Goal: Task Accomplishment & Management: Manage account settings

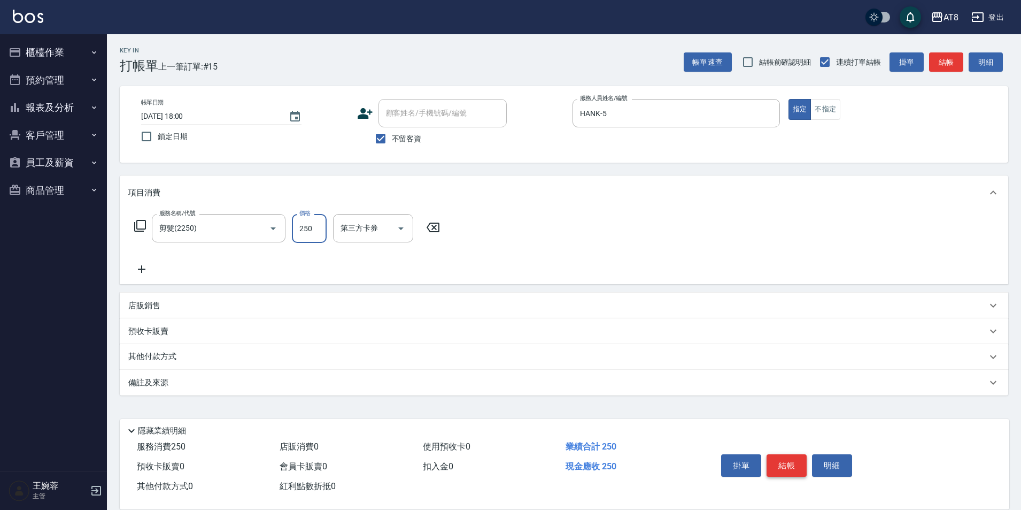
click at [807, 454] on button "結帳" at bounding box center [787, 465] width 40 height 22
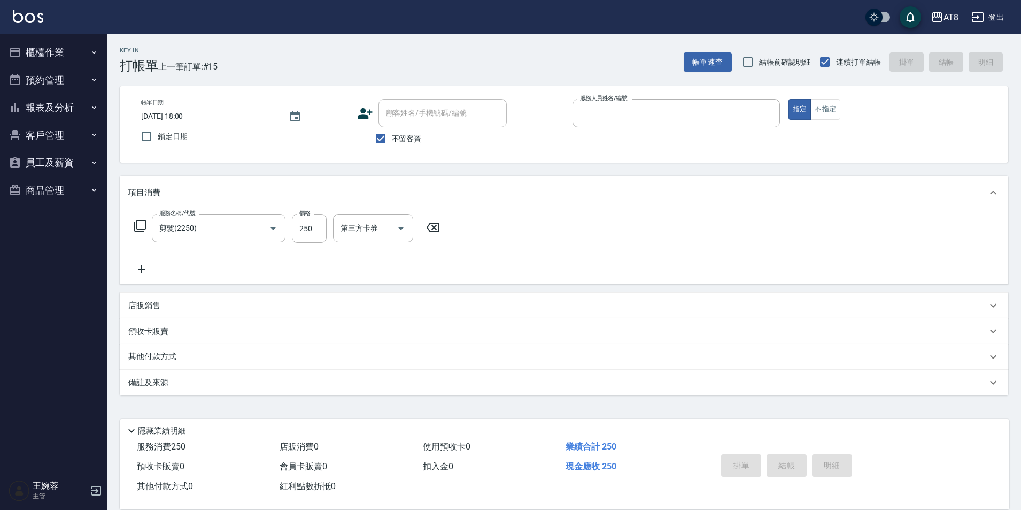
type input "[DATE] 19:23"
type input "5"
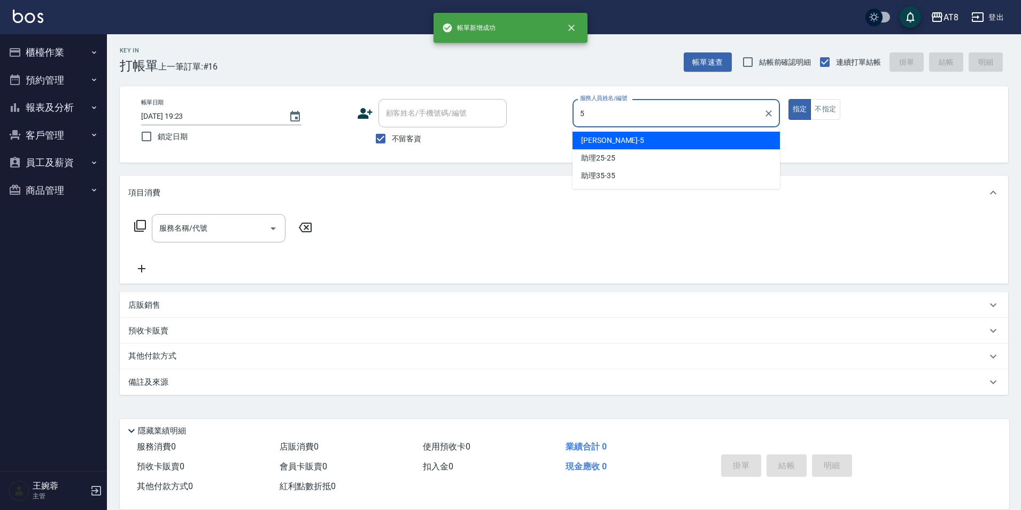
type input "HANK-5"
type button "true"
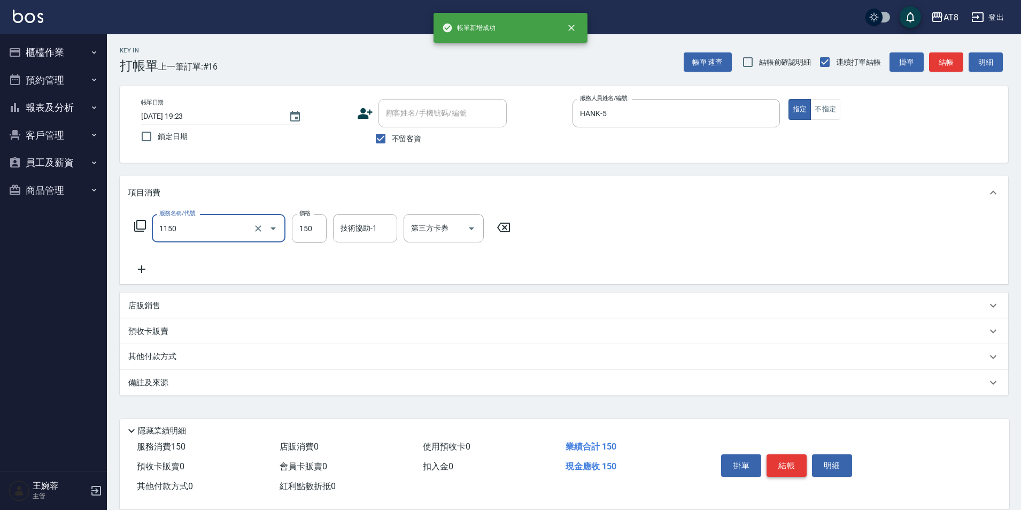
type input "洗髮(1150)"
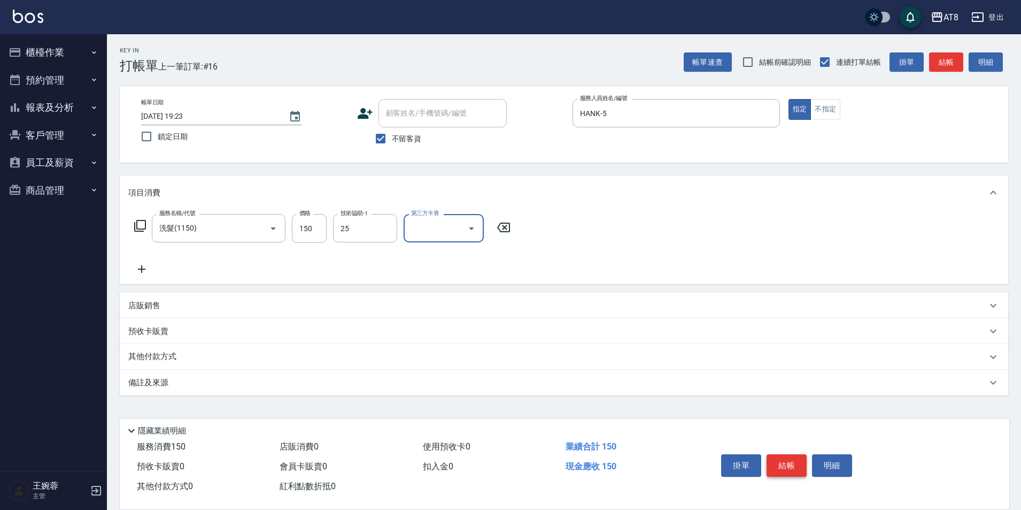
type input "助理25-25"
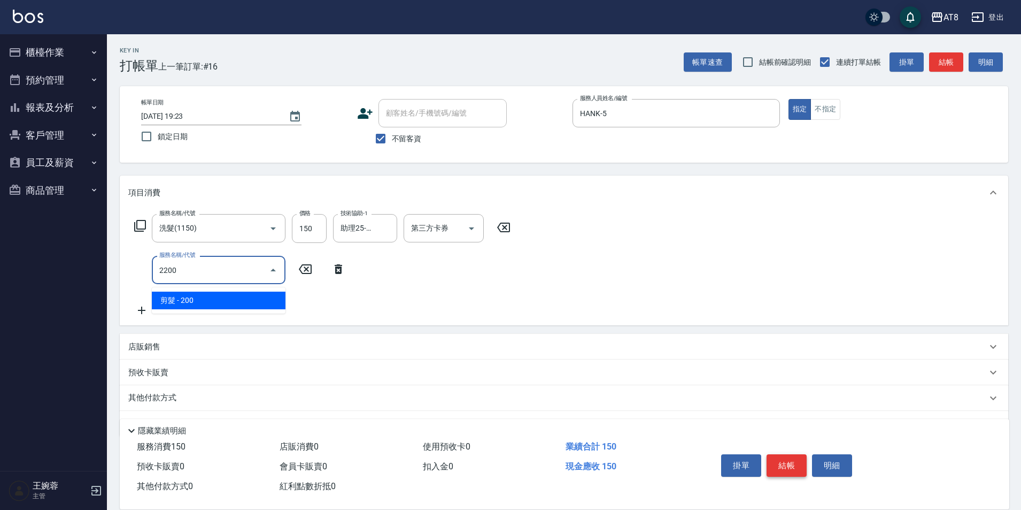
type input "剪髮(2200)"
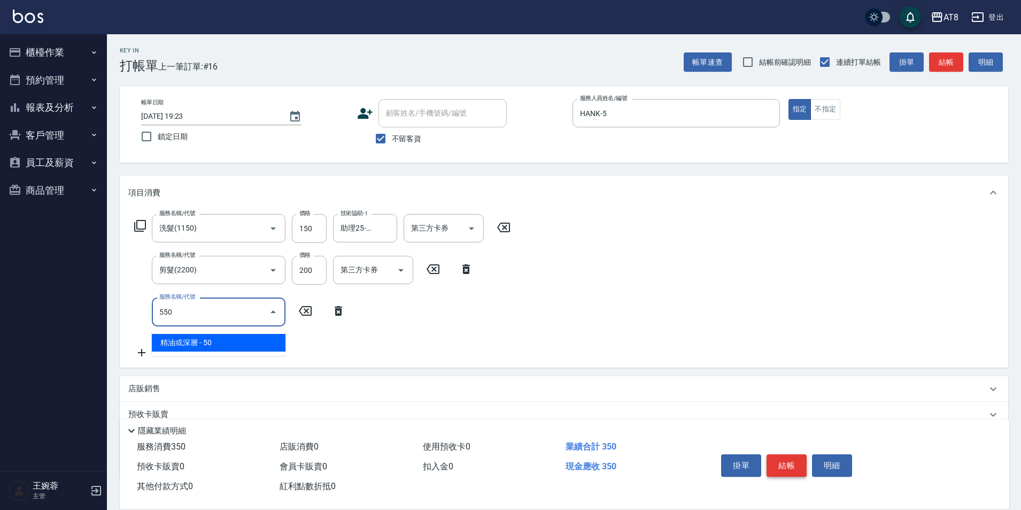
type input "精油或深層(550)"
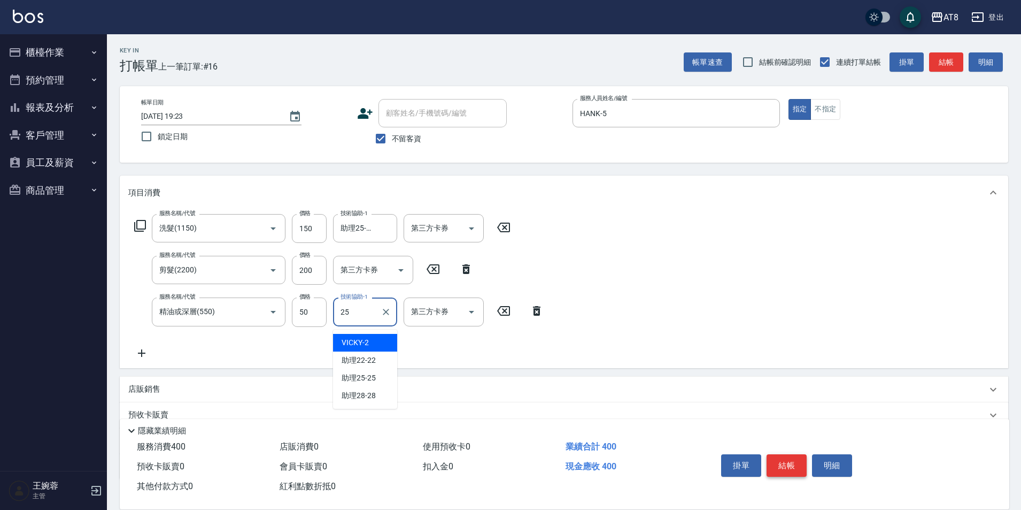
type input "助理25-25"
click at [807, 454] on button "結帳" at bounding box center [787, 465] width 40 height 22
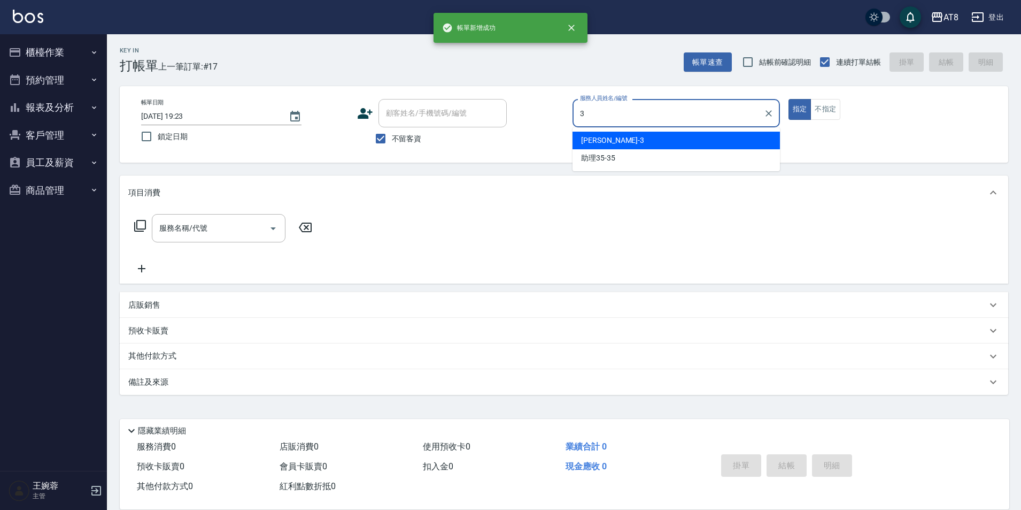
type input "RACHEL-3"
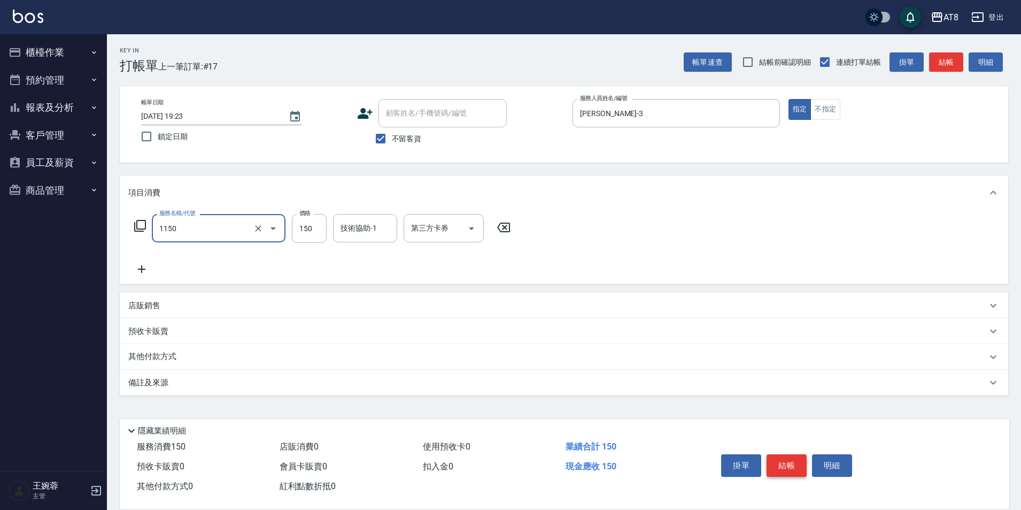
type input "洗髮(1150)"
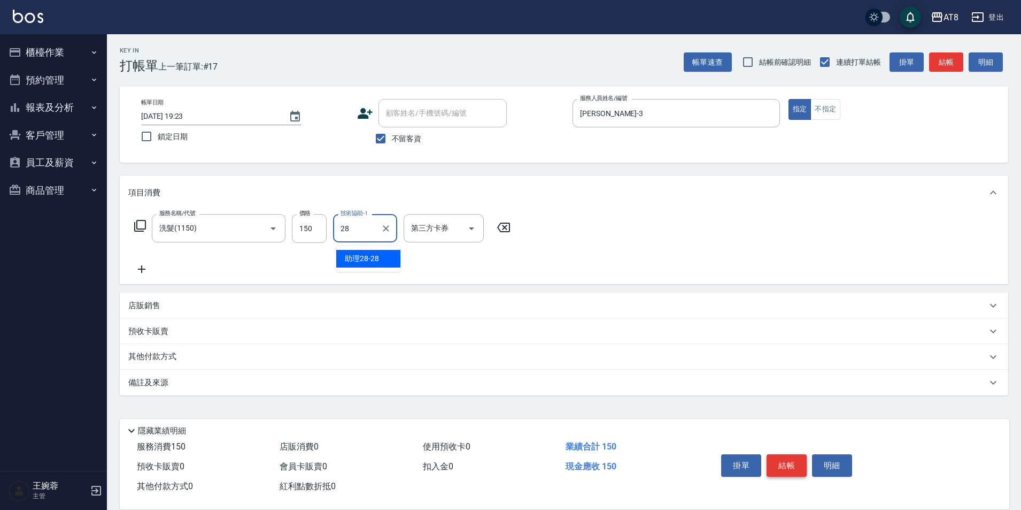
type input "助理28-28"
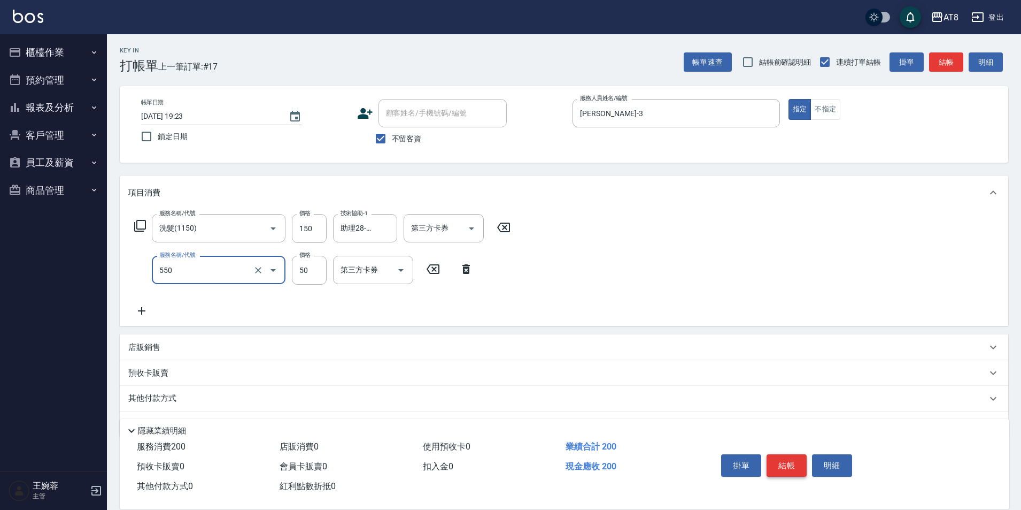
type input "精油或深層(550)"
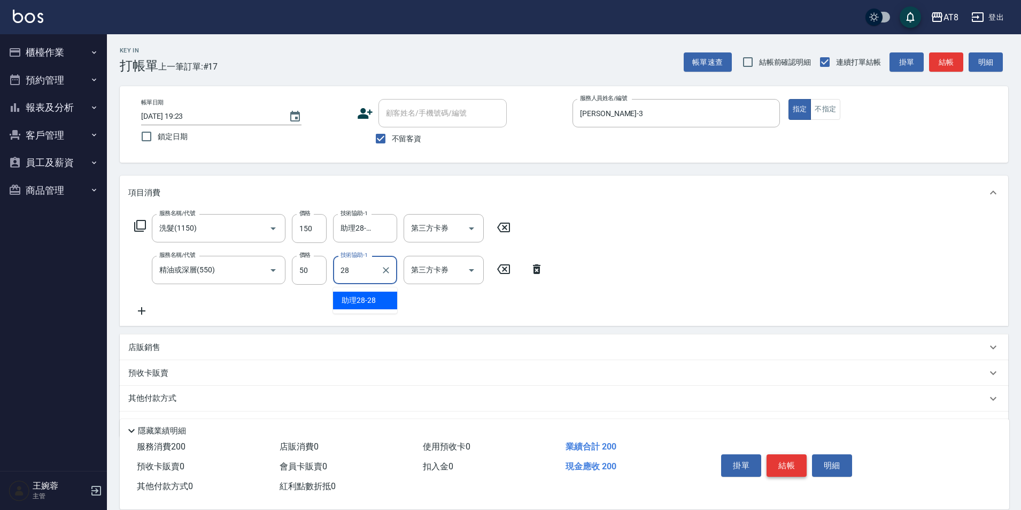
type input "助理28-28"
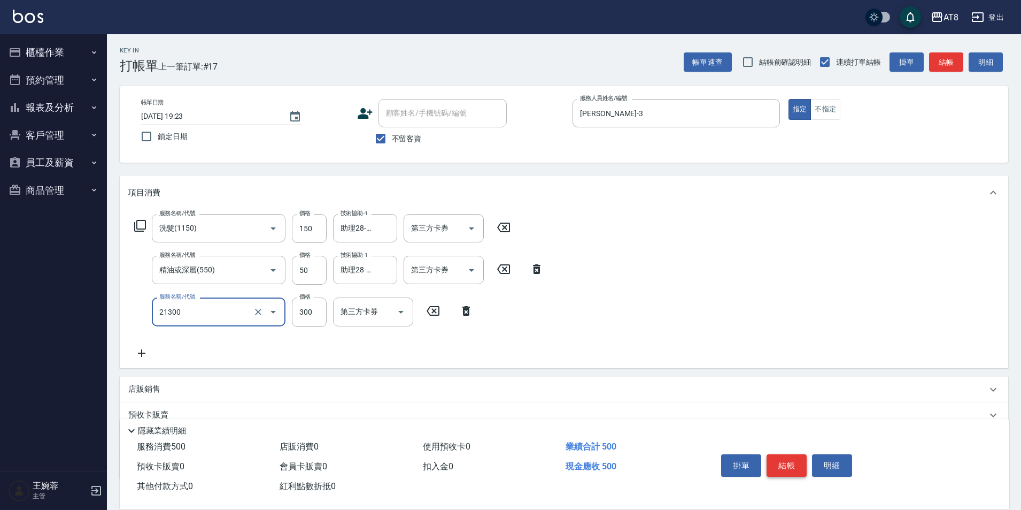
type input "剪髮(21300)"
click at [807, 454] on button "結帳" at bounding box center [787, 465] width 40 height 22
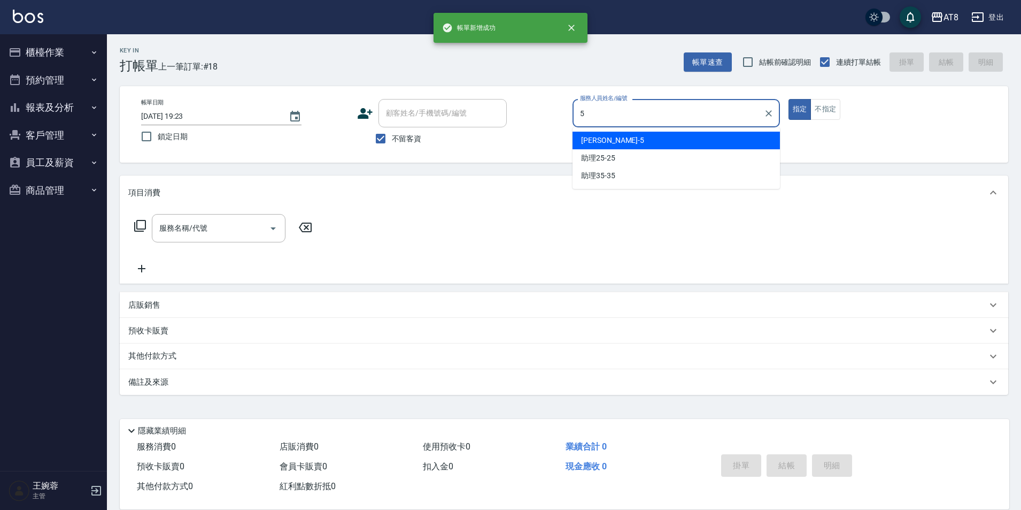
type input "HANK-5"
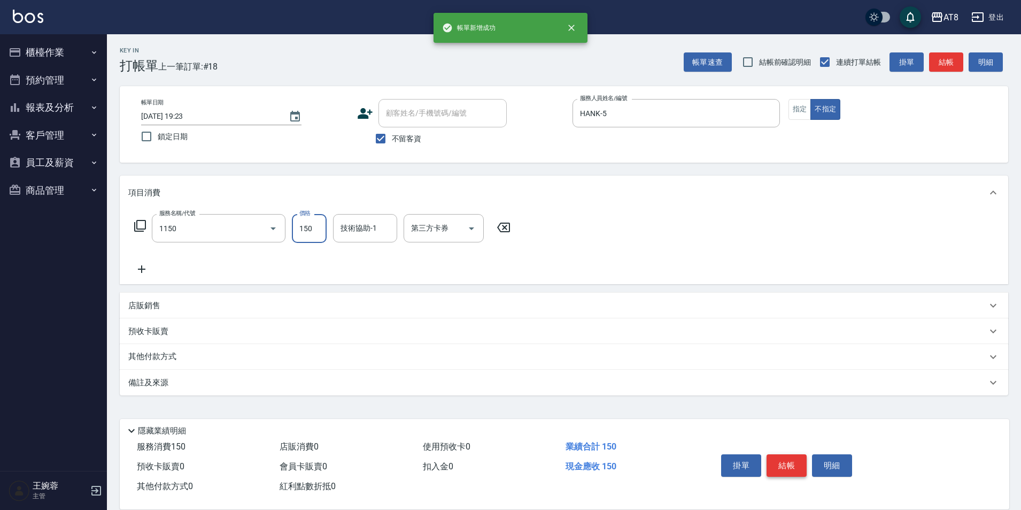
type input "洗髮(1150)"
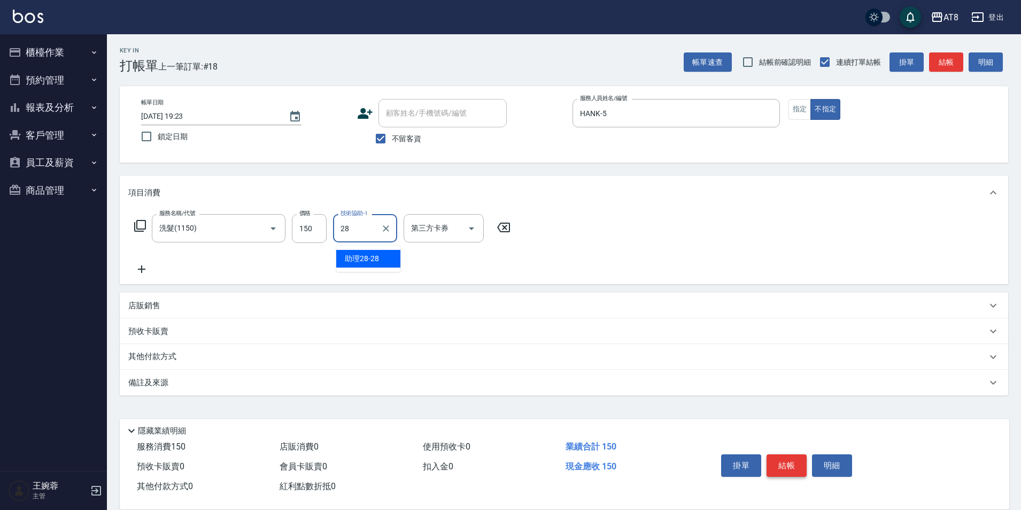
type input "助理28-28"
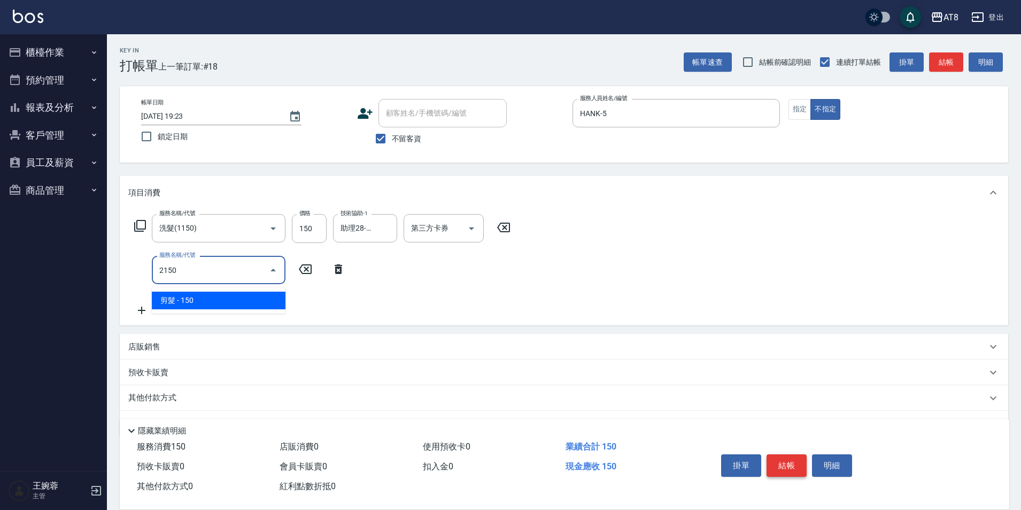
type input "剪髮(2150)"
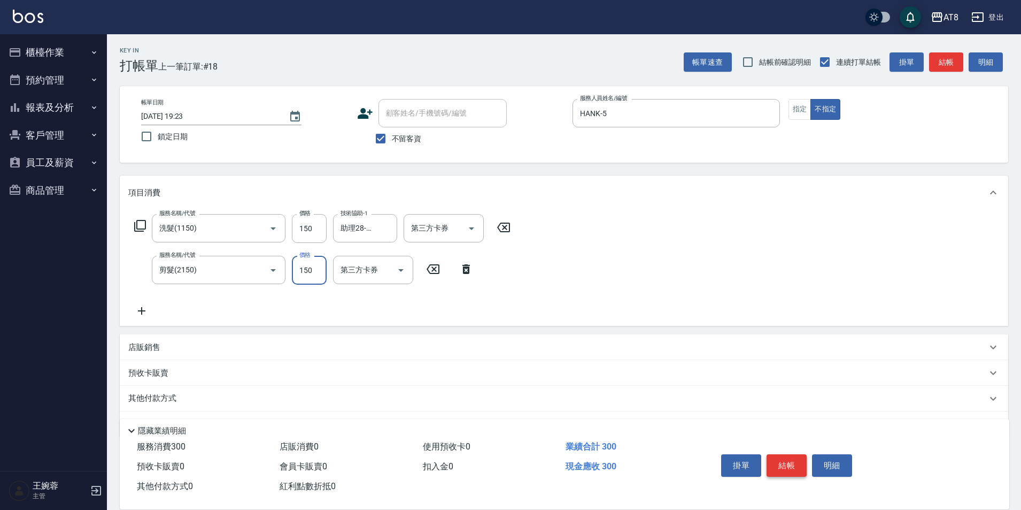
click at [807, 454] on button "結帳" at bounding box center [787, 465] width 40 height 22
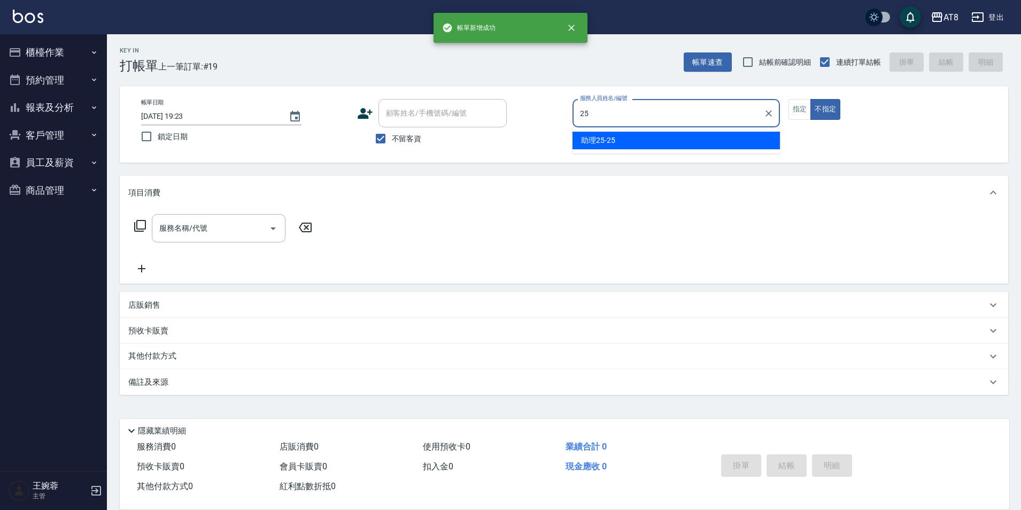
type input "助理25-25"
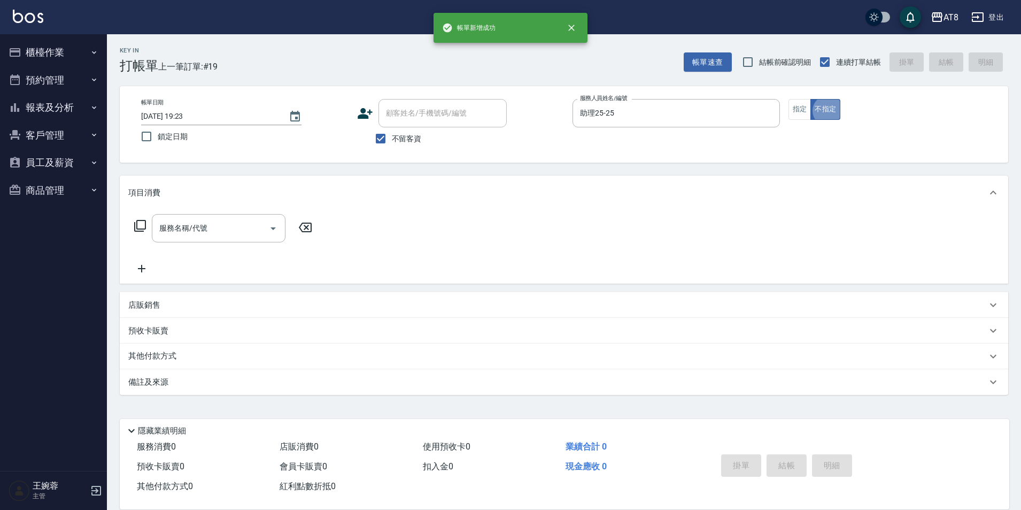
type button "false"
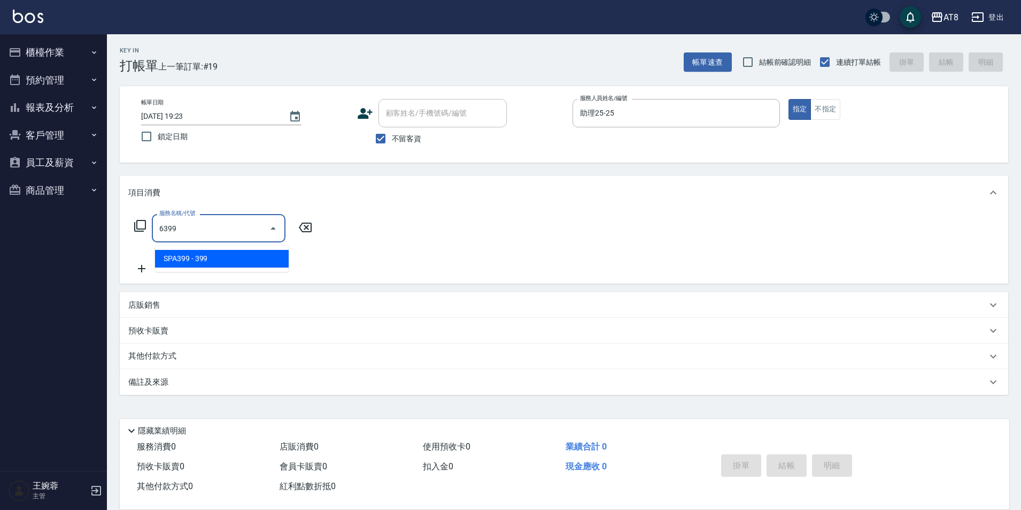
type input "SPA399(6399)"
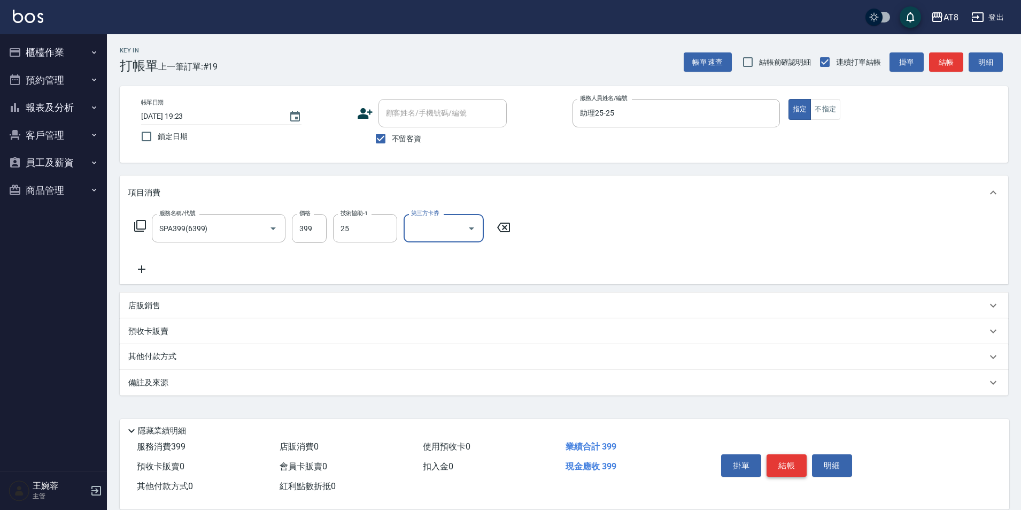
type input "助理25-25"
click at [807, 454] on button "結帳" at bounding box center [787, 465] width 40 height 22
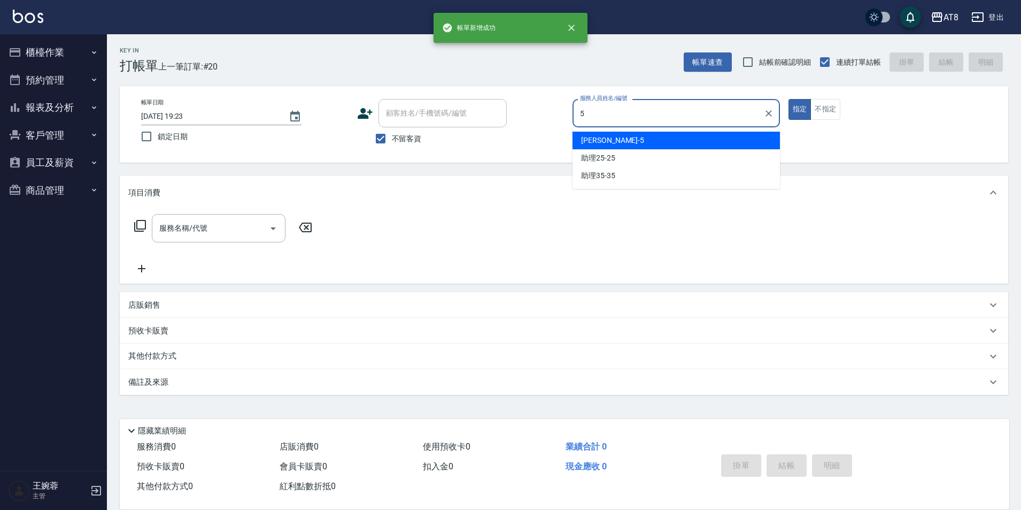
type input "HANK-5"
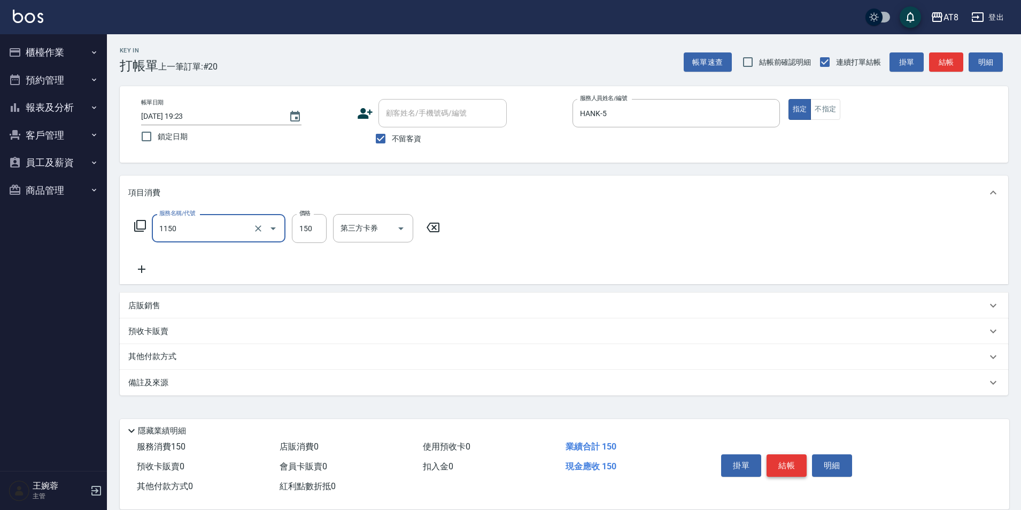
type input "洗髮(1150)"
type input "2"
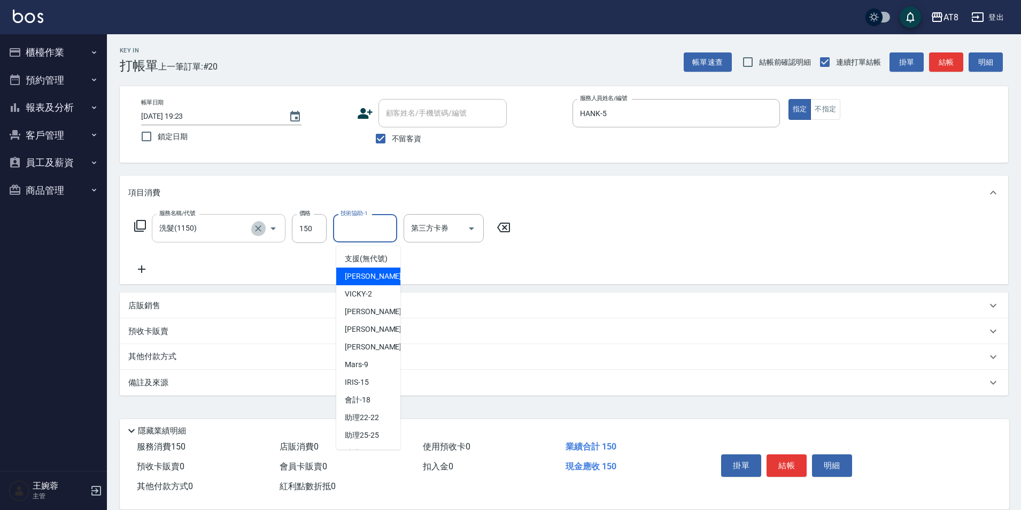
click at [261, 230] on icon "Clear" at bounding box center [258, 228] width 11 height 11
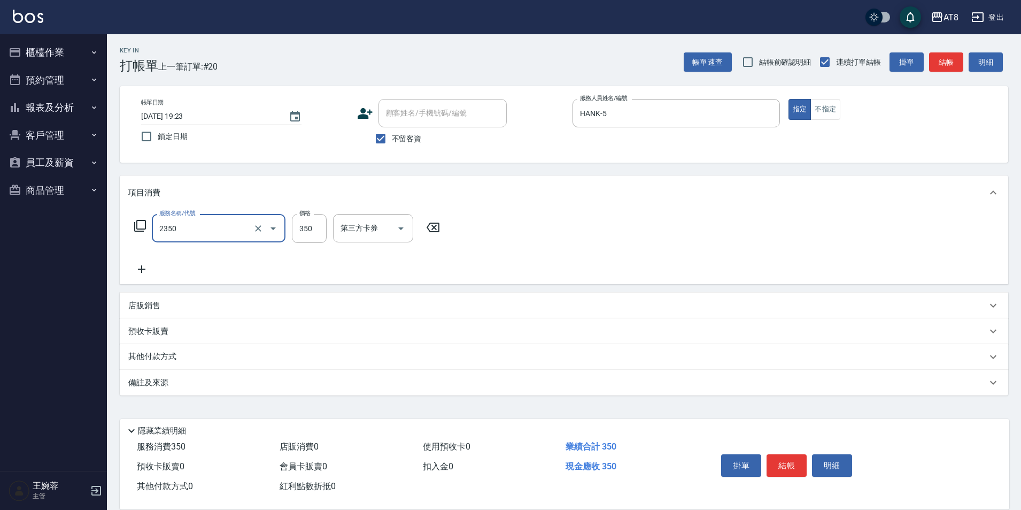
type input "入金洗剪350(2350)"
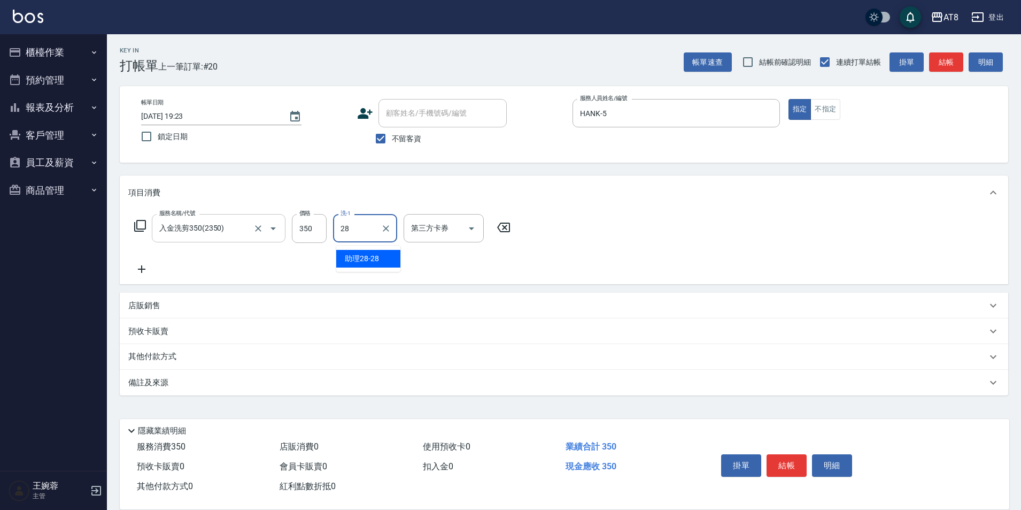
type input "助理28-28"
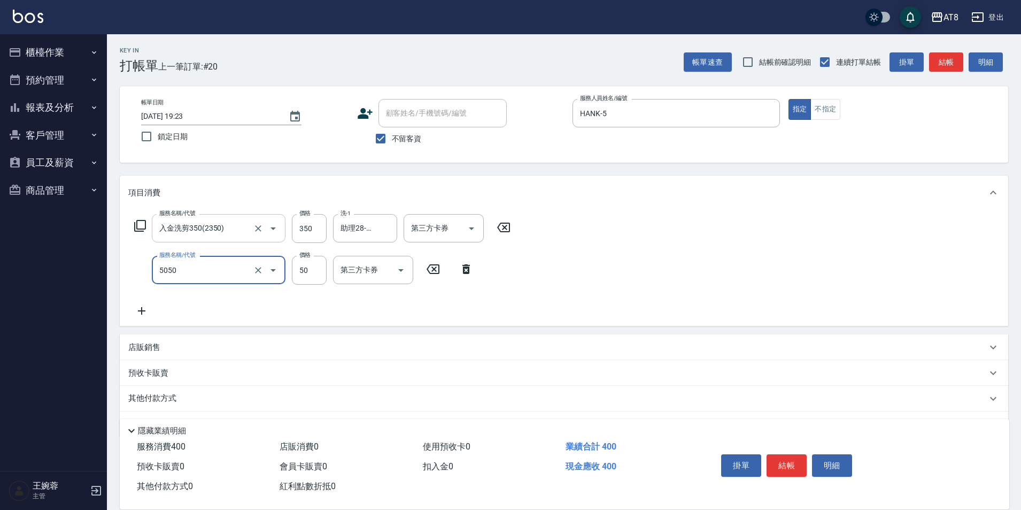
type input "入金精油50(5050)"
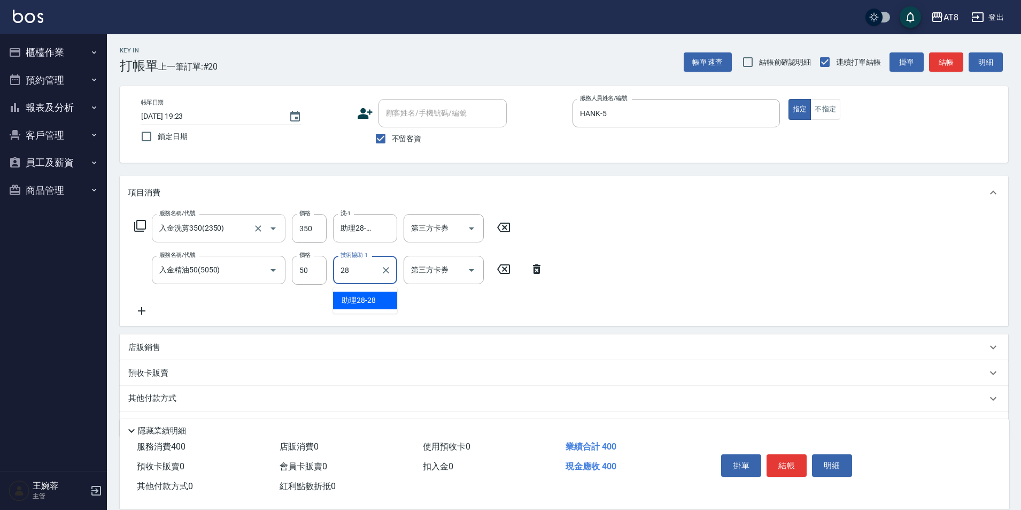
type input "助理28-28"
click at [471, 227] on icon "Open" at bounding box center [471, 228] width 13 height 13
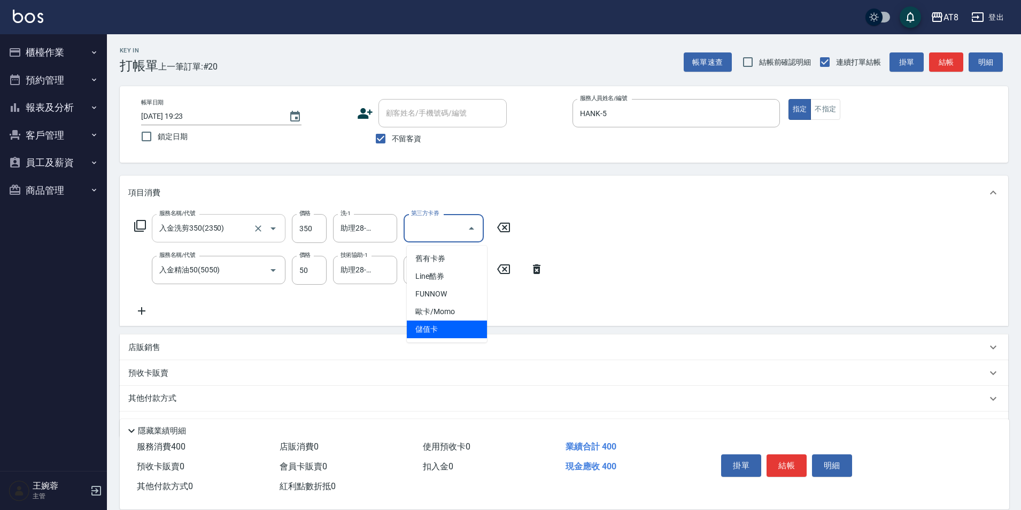
click at [463, 325] on span "儲值卡" at bounding box center [447, 329] width 80 height 18
type input "儲值卡"
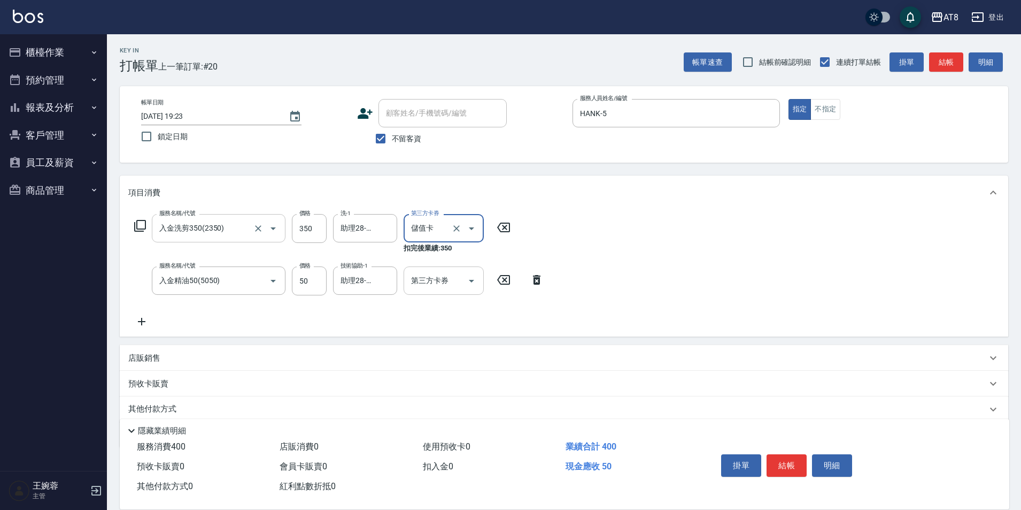
click at [473, 284] on icon "Open" at bounding box center [471, 280] width 13 height 13
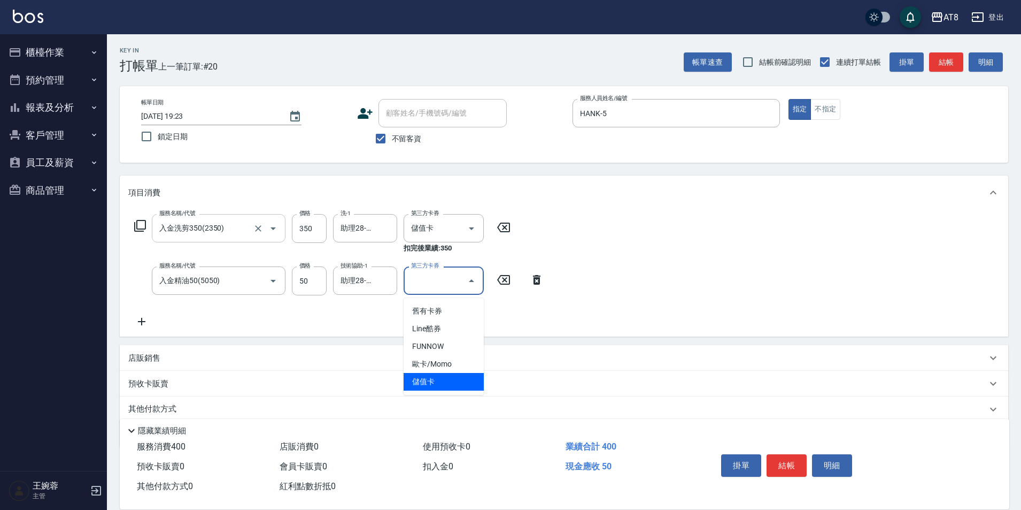
click at [469, 379] on span "儲值卡" at bounding box center [444, 382] width 80 height 18
type input "儲值卡"
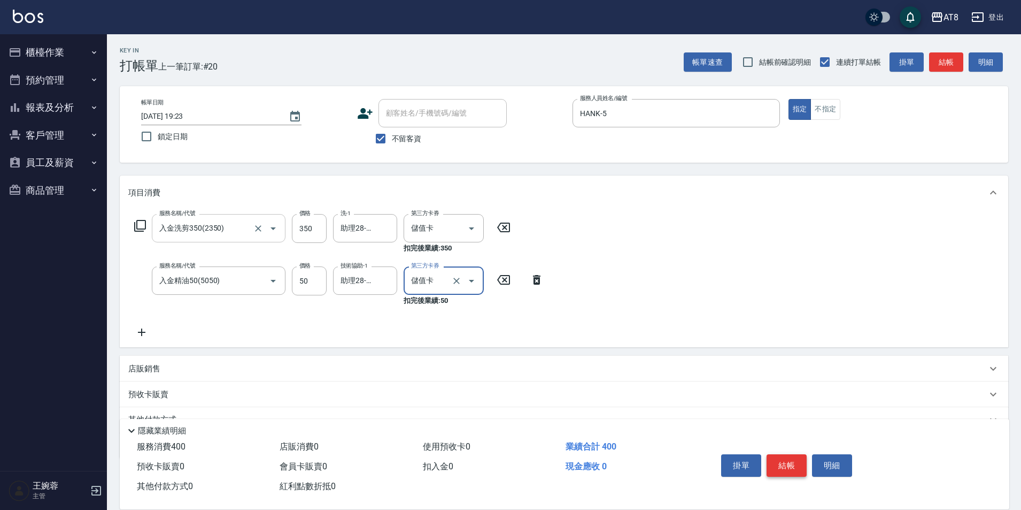
click at [802, 454] on button "結帳" at bounding box center [787, 465] width 40 height 22
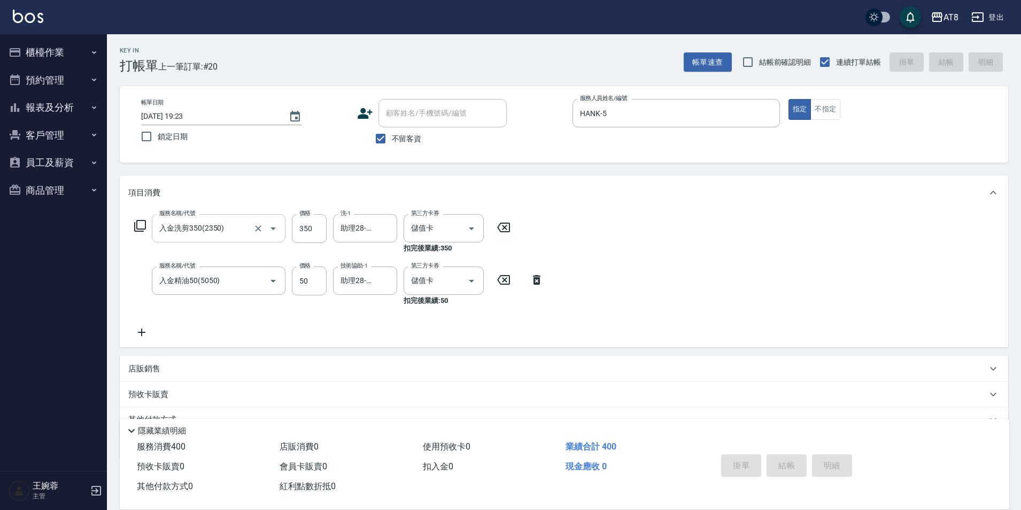
type input "2025/09/09 19:24"
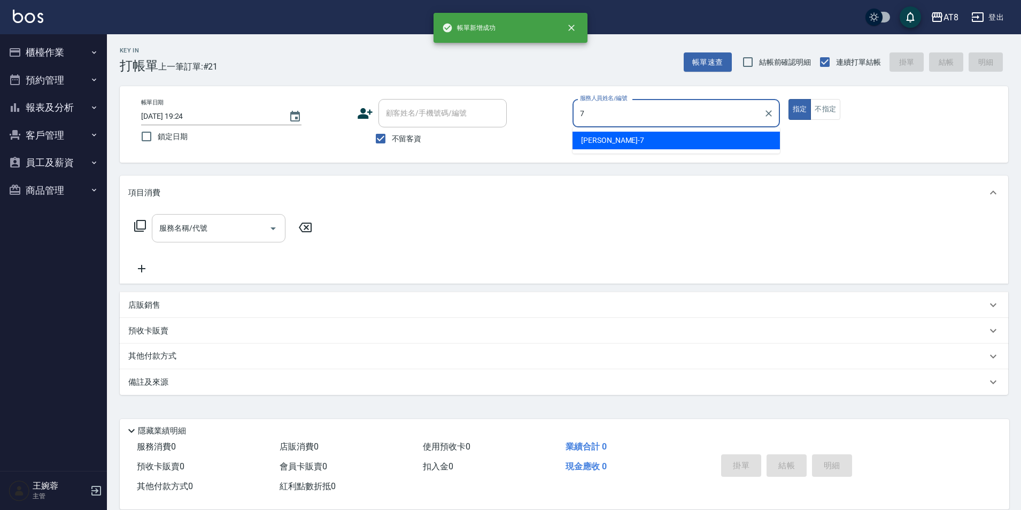
type input "NINA-7"
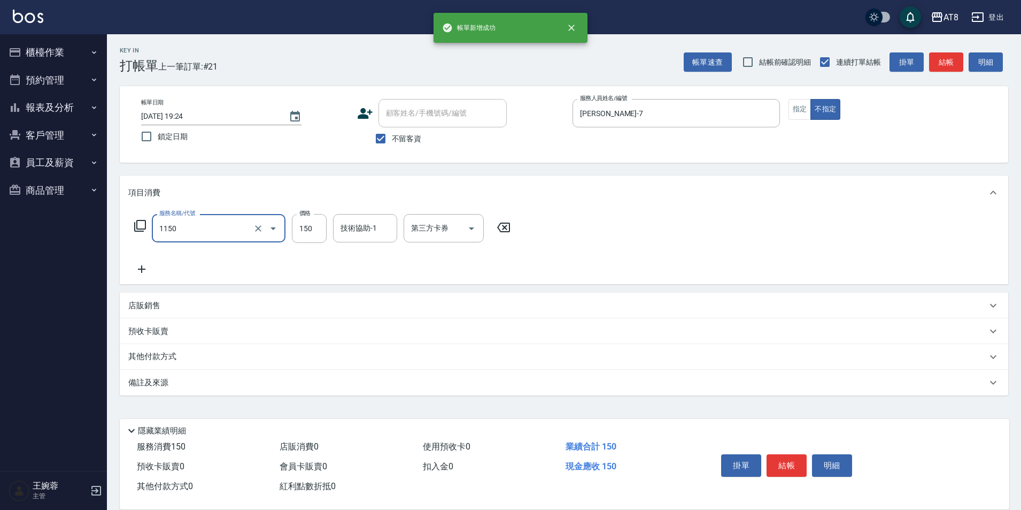
type input "洗髮(1150)"
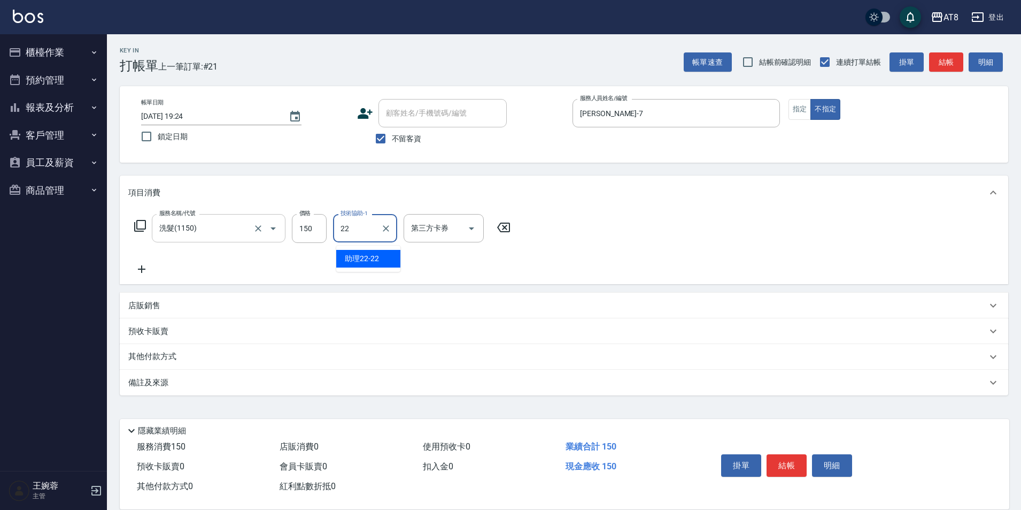
type input "助理22-22"
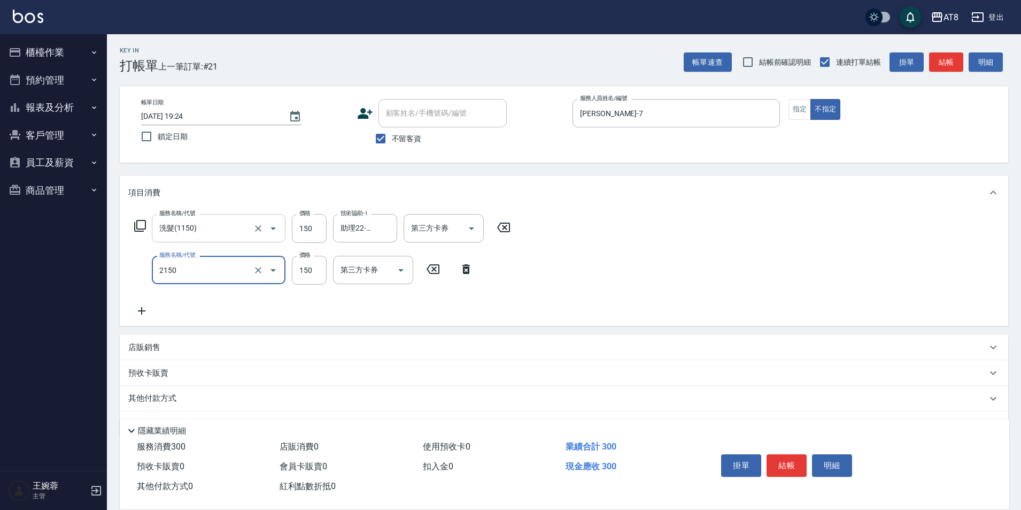
type input "剪髮(2150)"
click at [803, 454] on button "結帳" at bounding box center [787, 465] width 40 height 22
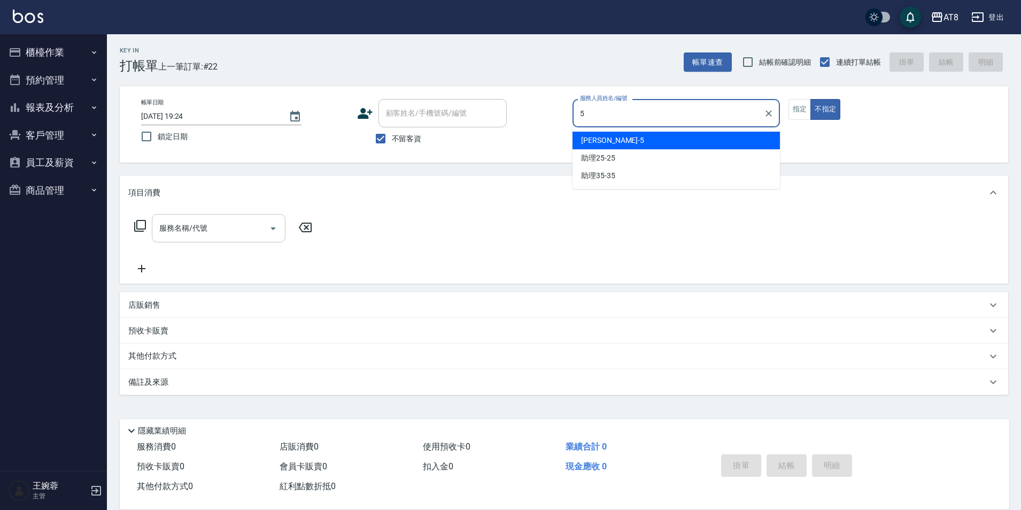
type input "HANK-5"
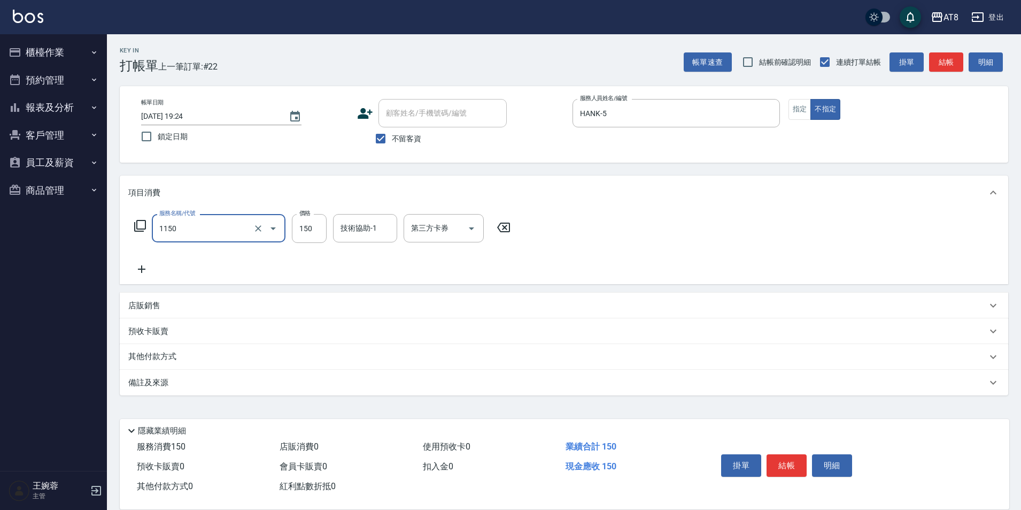
type input "洗髮(1150)"
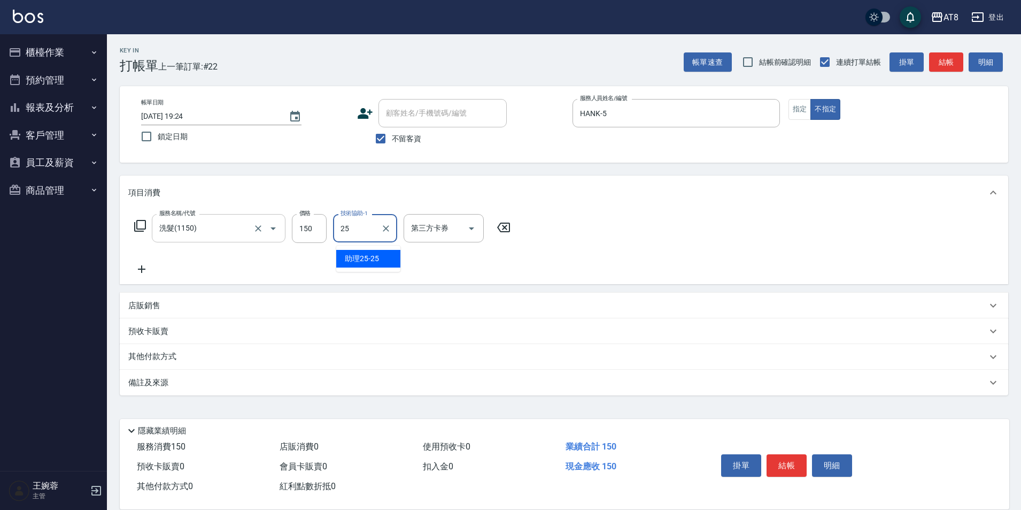
type input "助理25-25"
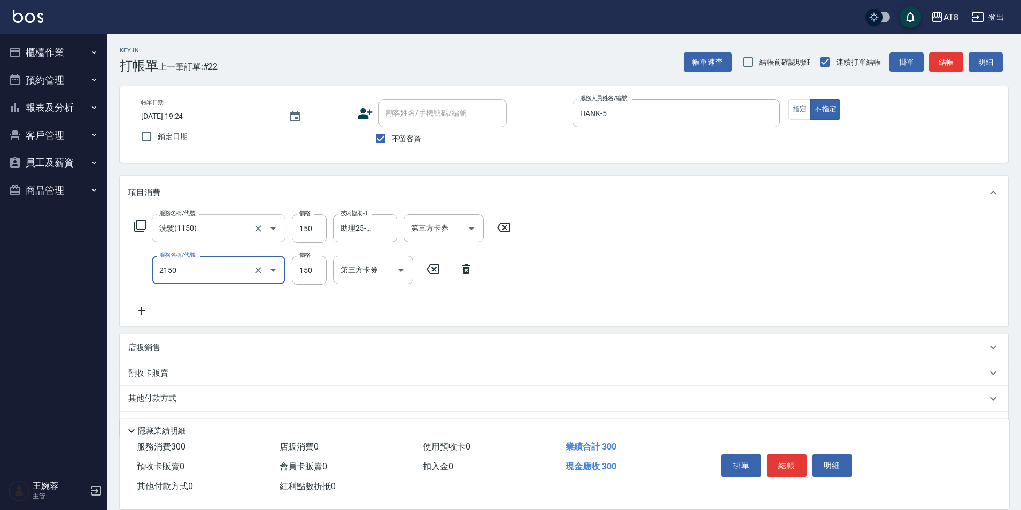
type input "剪髮(2150)"
click at [803, 454] on button "結帳" at bounding box center [787, 465] width 40 height 22
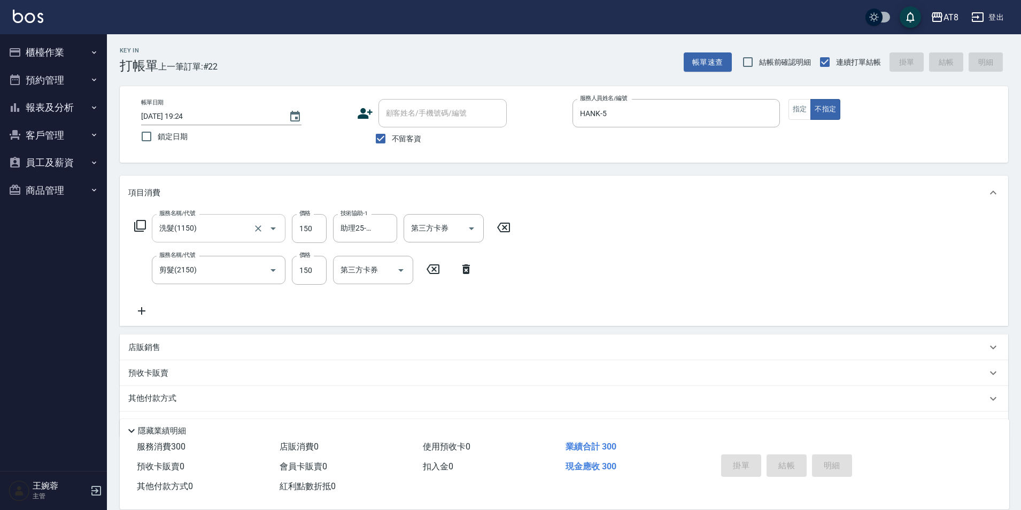
type input "2025/09/09 19:25"
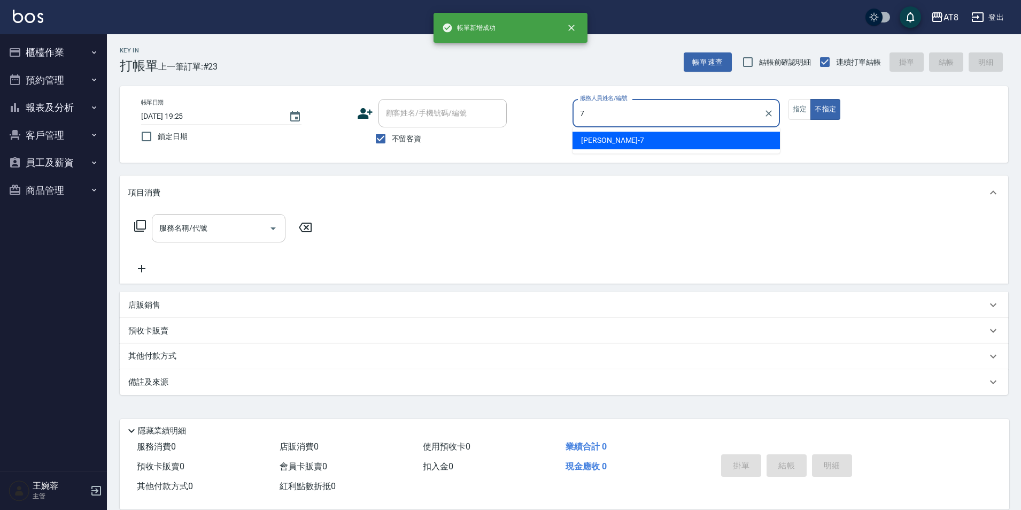
type input "NINA-7"
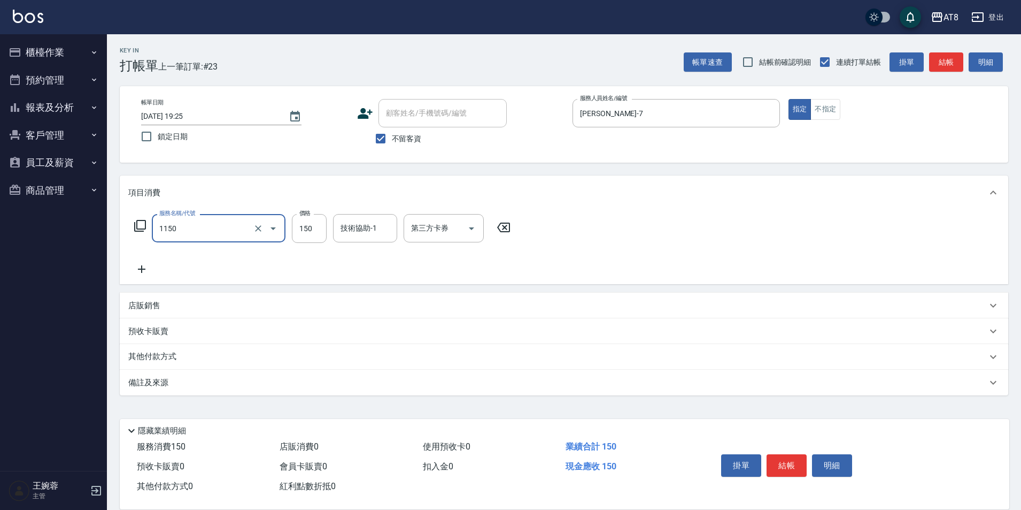
type input "洗髮(1150)"
type input "200"
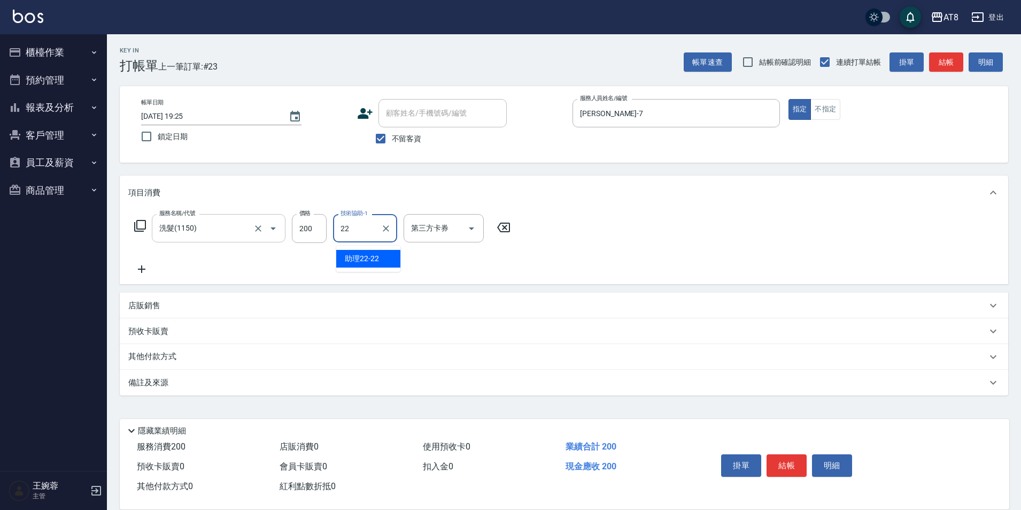
type input "助理22-22"
click at [803, 454] on button "結帳" at bounding box center [787, 465] width 40 height 22
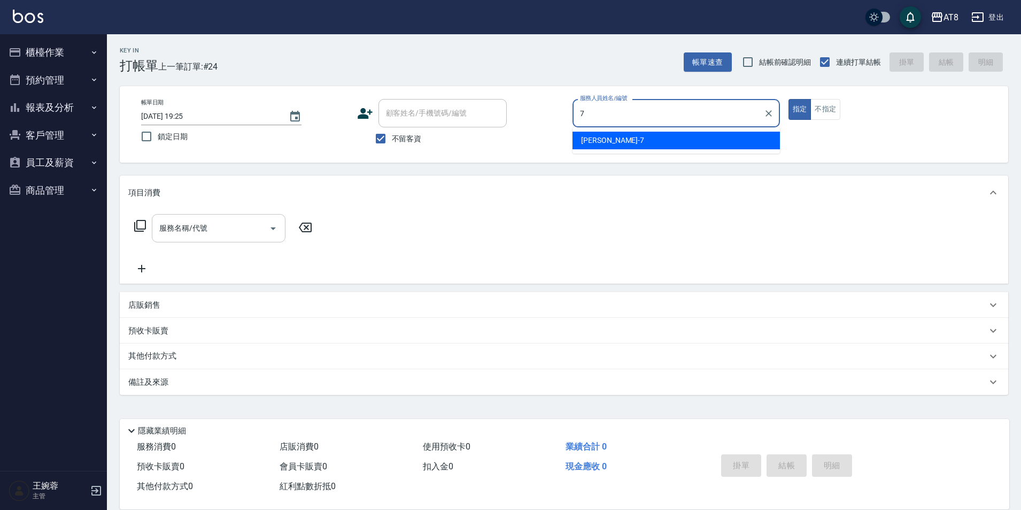
type input "NINA-7"
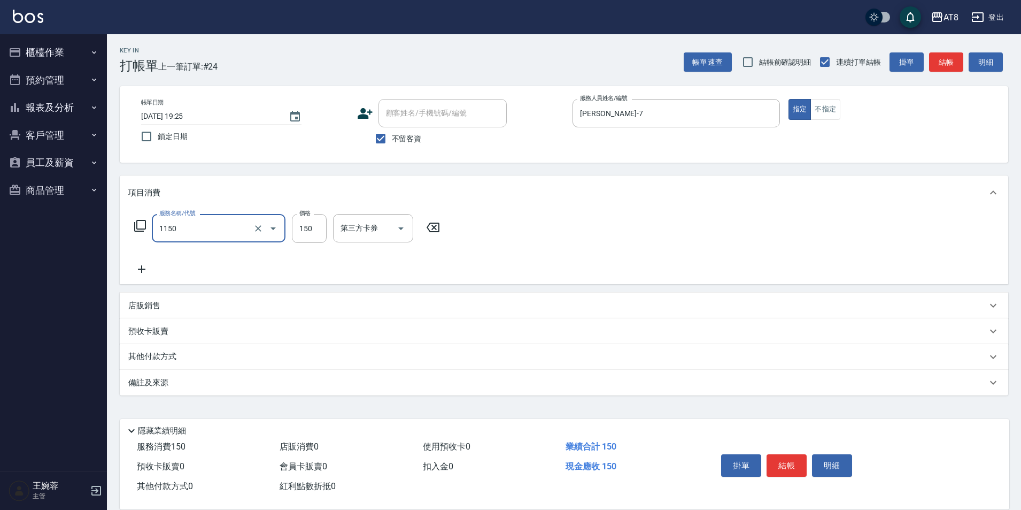
type input "洗髮(1150)"
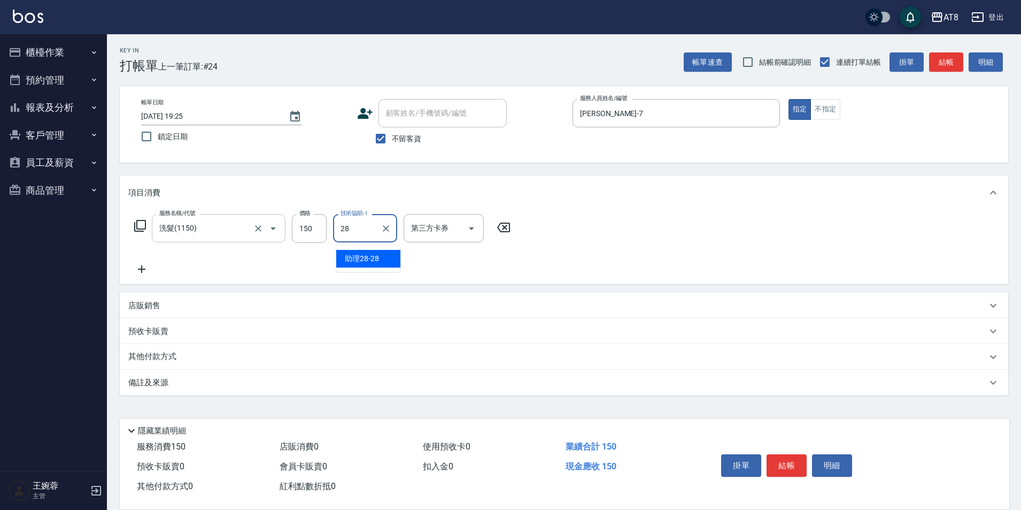
type input "助理28-28"
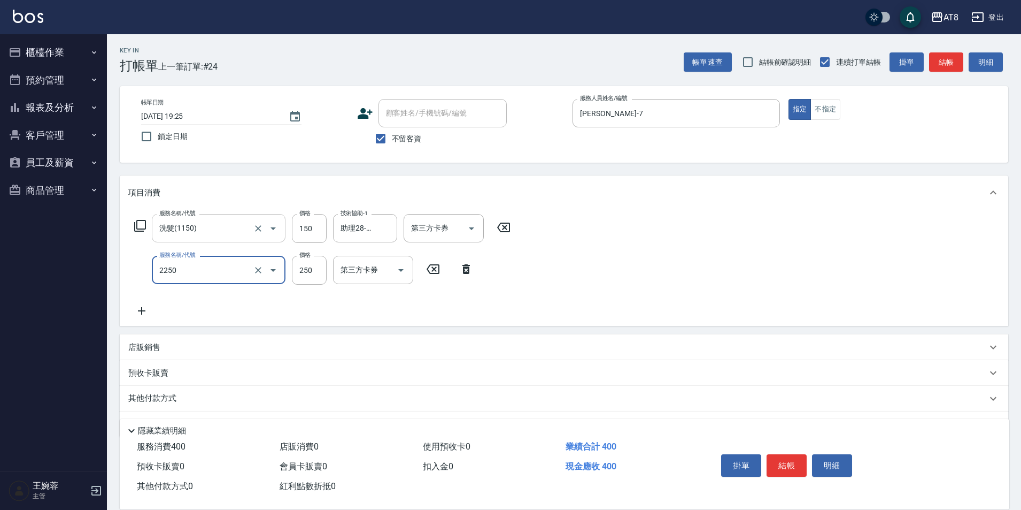
type input "剪髮(2250)"
click at [807, 459] on button "結帳" at bounding box center [787, 465] width 40 height 22
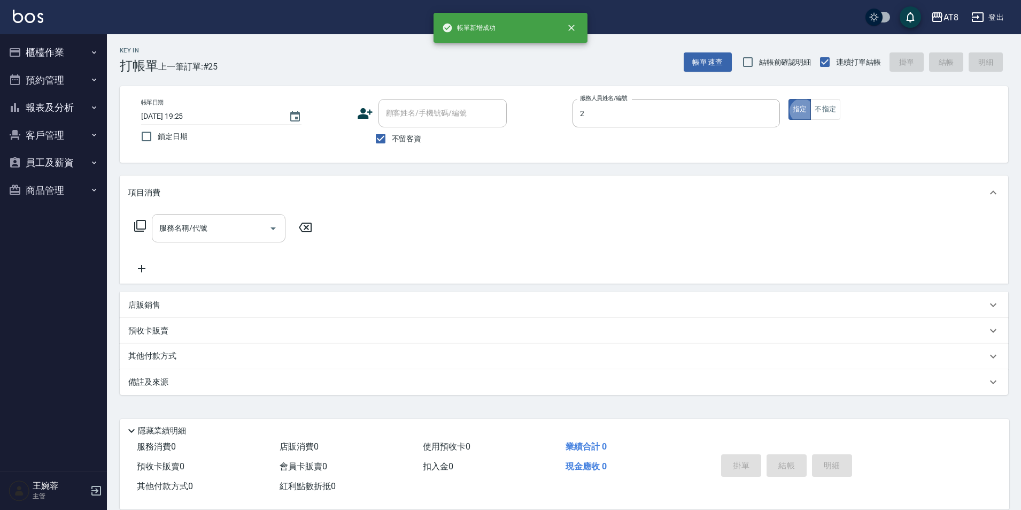
type input "VICKY-2"
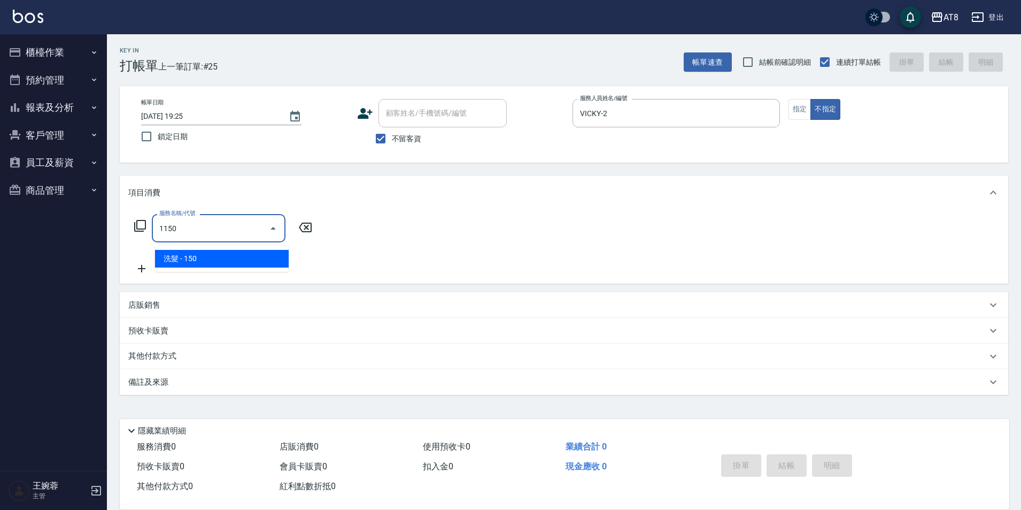
type input "洗髮(1150)"
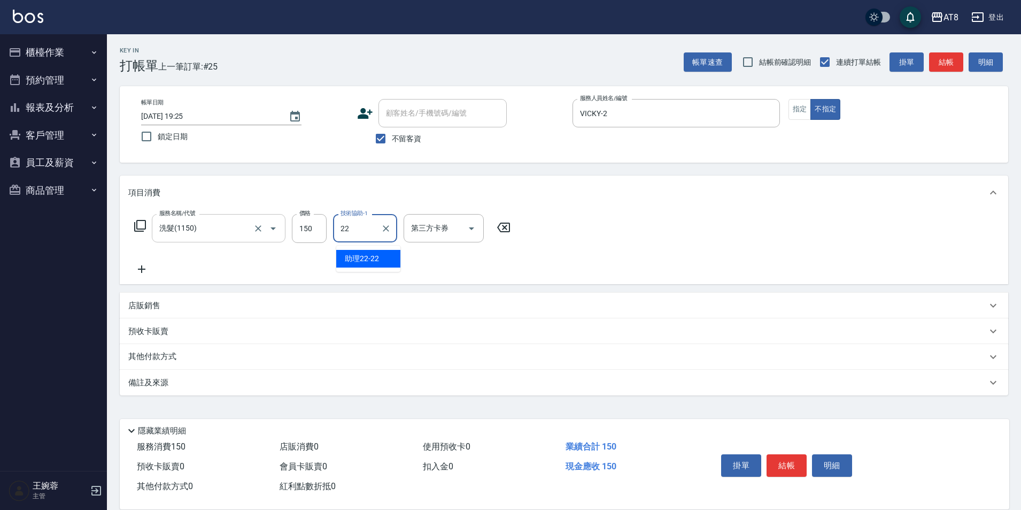
type input "助理22-22"
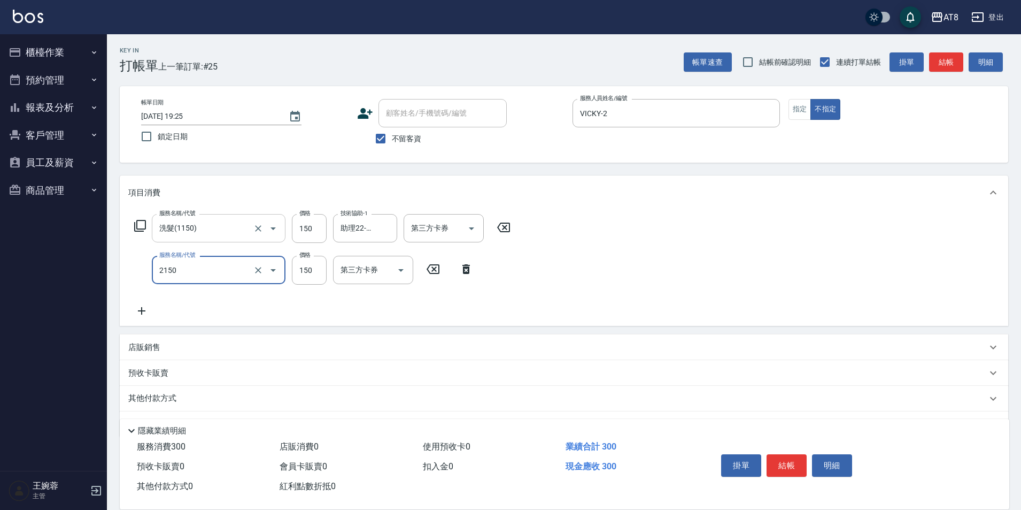
type input "剪髮(2150)"
click at [783, 467] on button "結帳" at bounding box center [787, 465] width 40 height 22
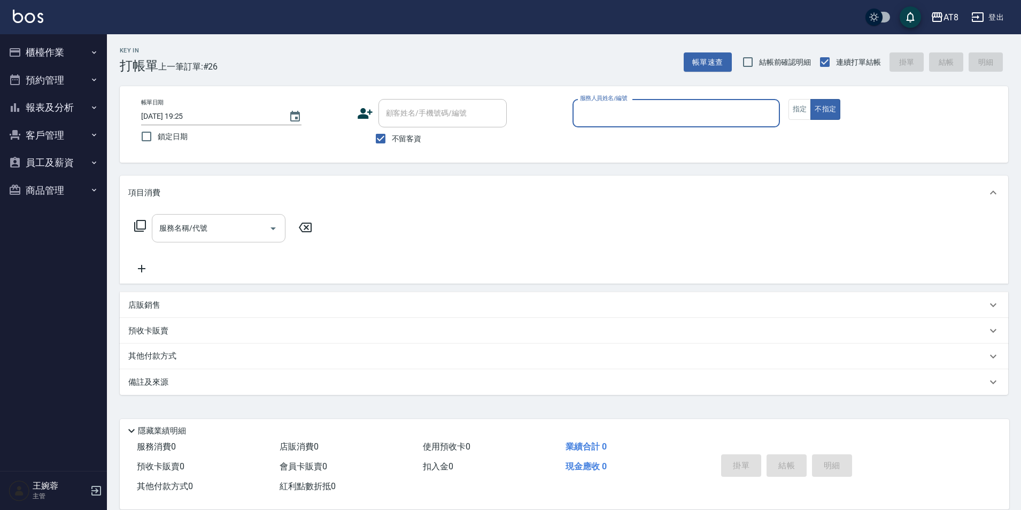
click at [71, 41] on button "櫃檯作業" at bounding box center [53, 53] width 98 height 28
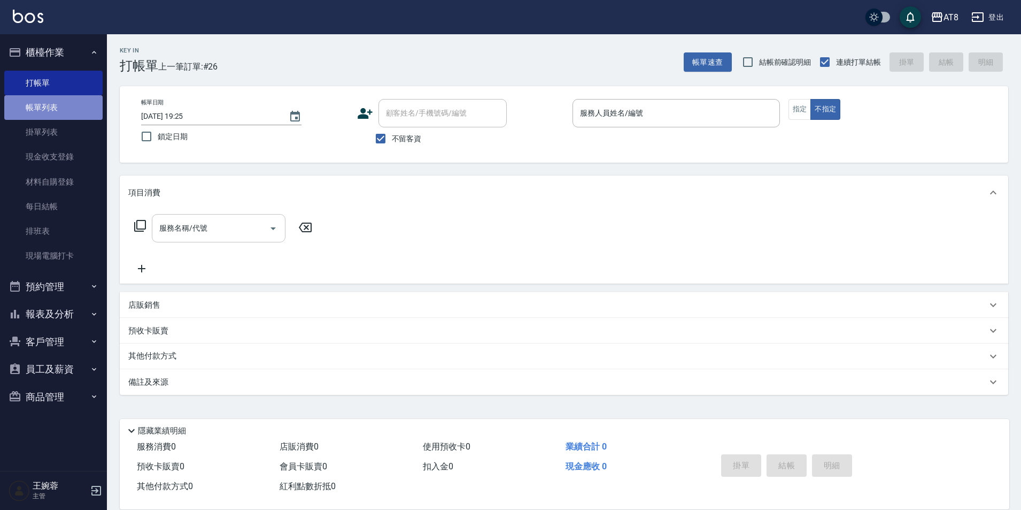
click at [55, 111] on link "帳單列表" at bounding box center [53, 107] width 98 height 25
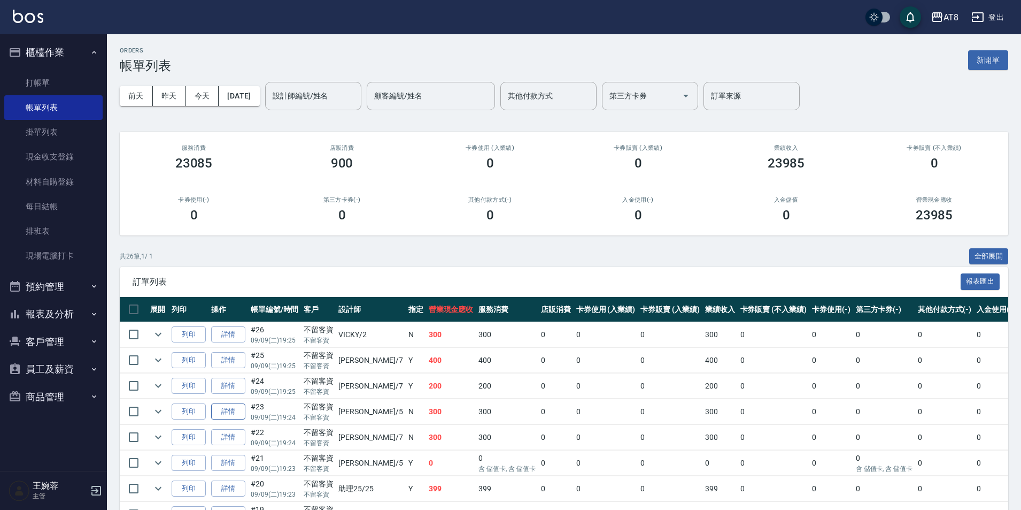
click at [238, 420] on link "詳情" at bounding box center [228, 411] width 34 height 17
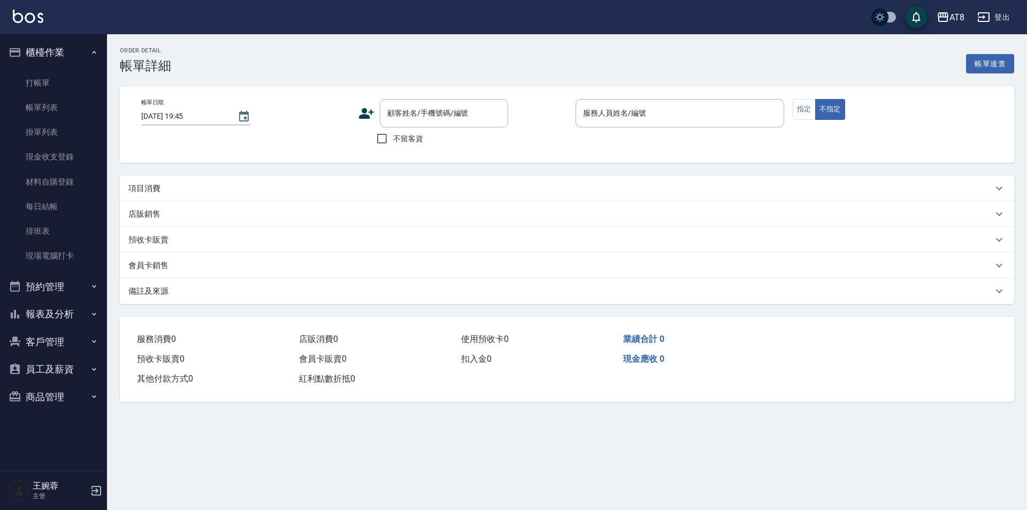
type input "2025/09/09 19:24"
checkbox input "true"
type input "HANK-5"
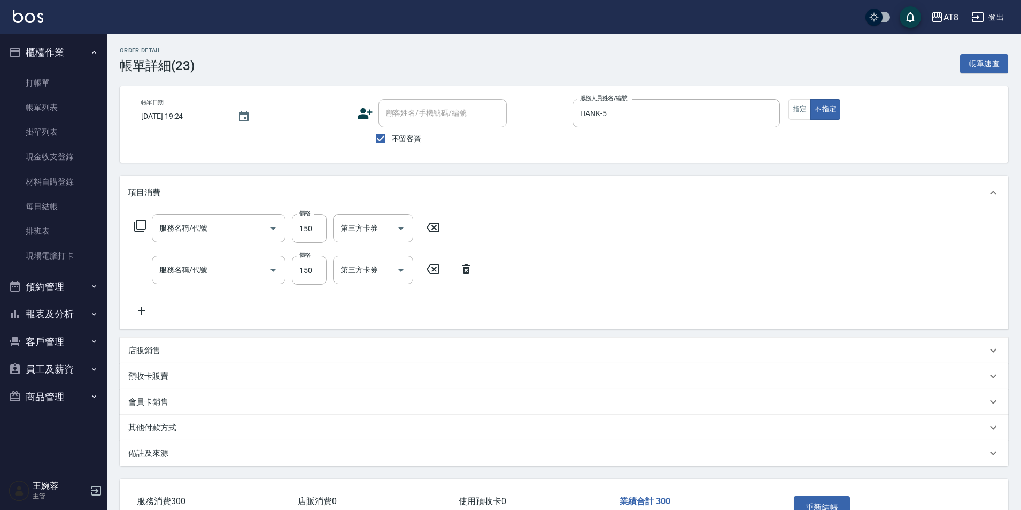
type input "剪髮(2150)"
type input "洗髮(1150)"
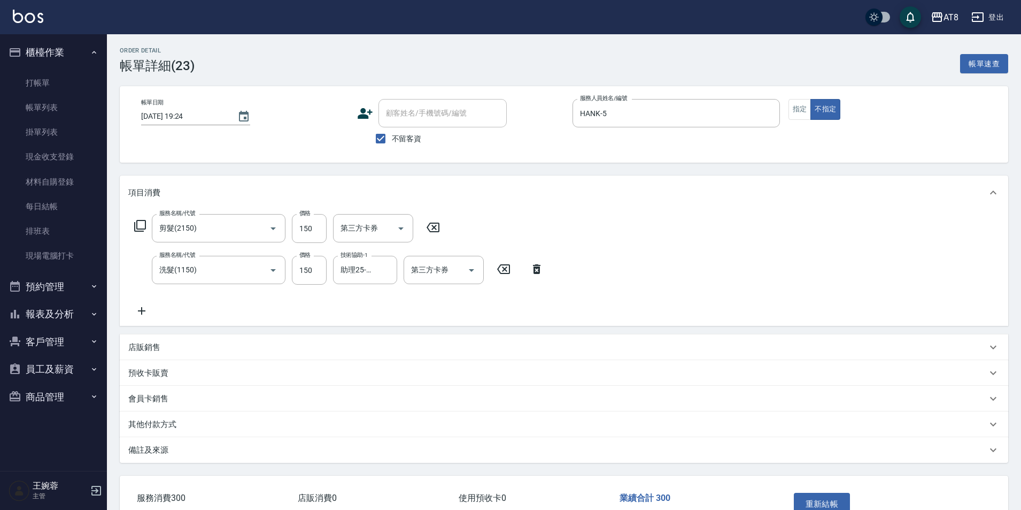
click at [129, 314] on icon at bounding box center [141, 310] width 27 height 13
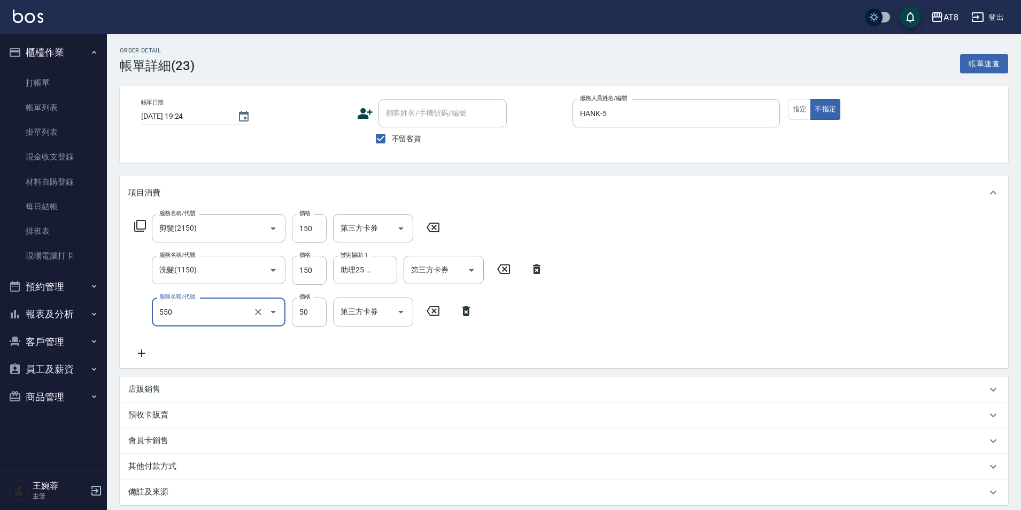
type input "精油或深層(550)"
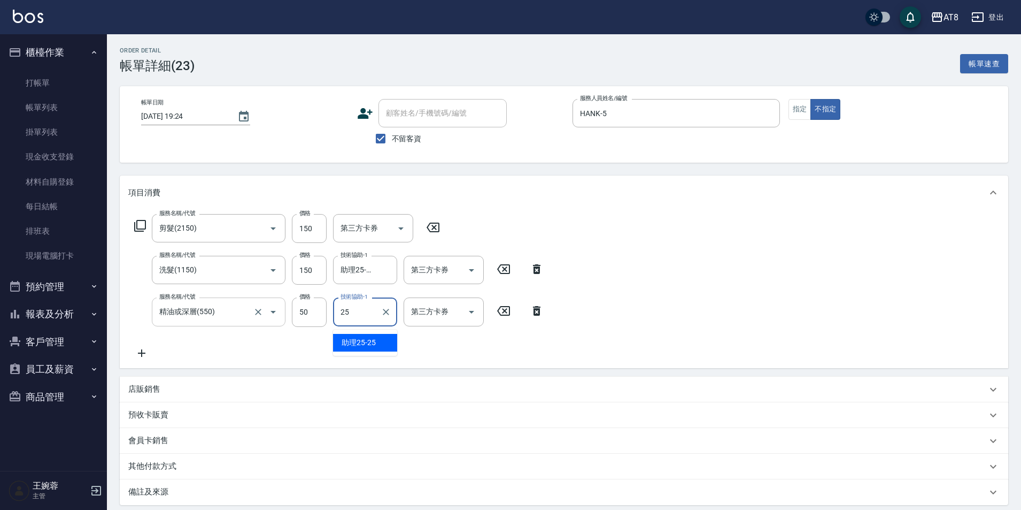
type input "助理25-25"
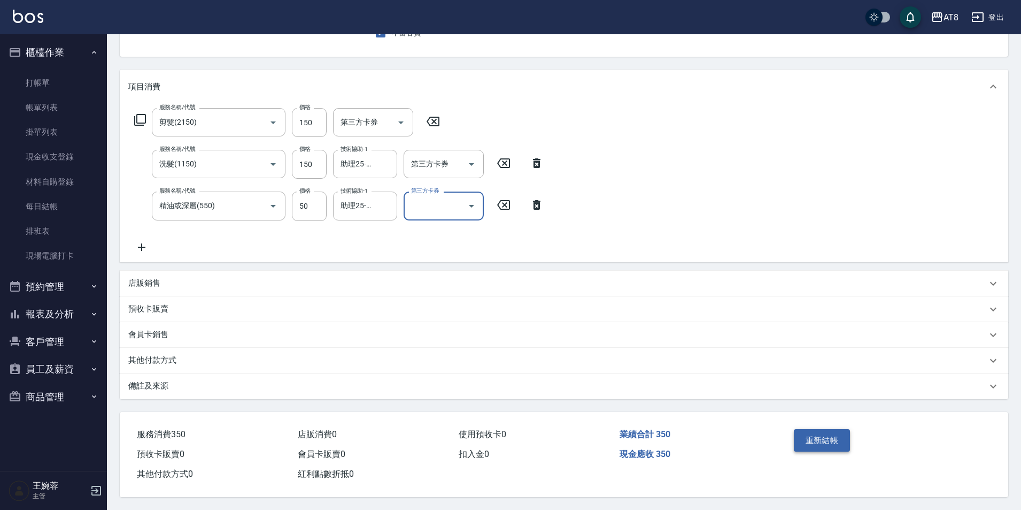
click at [829, 434] on button "重新結帳" at bounding box center [822, 440] width 57 height 22
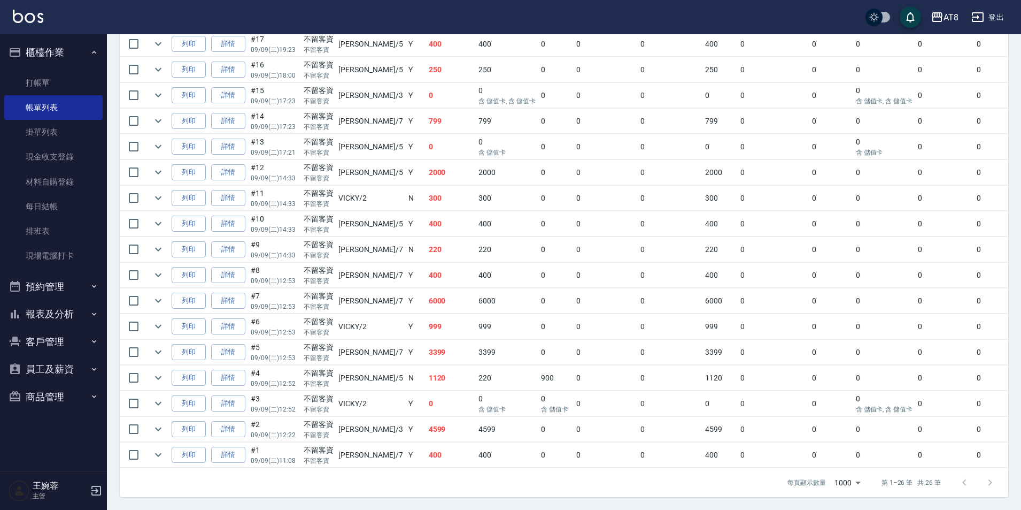
scroll to position [625, 0]
click at [234, 164] on link "詳情" at bounding box center [228, 172] width 34 height 17
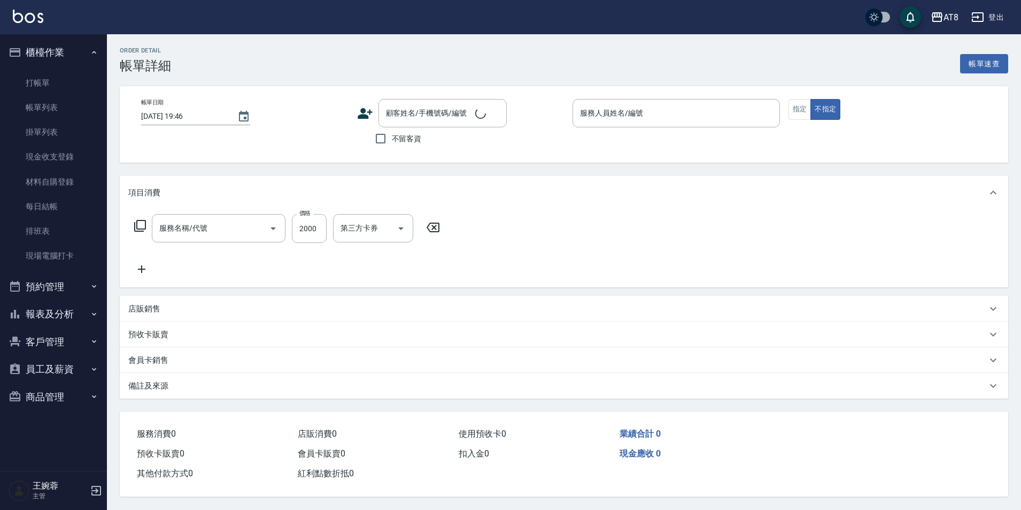
type input "2025/09/09 14:33"
checkbox input "true"
type input "HANK-5"
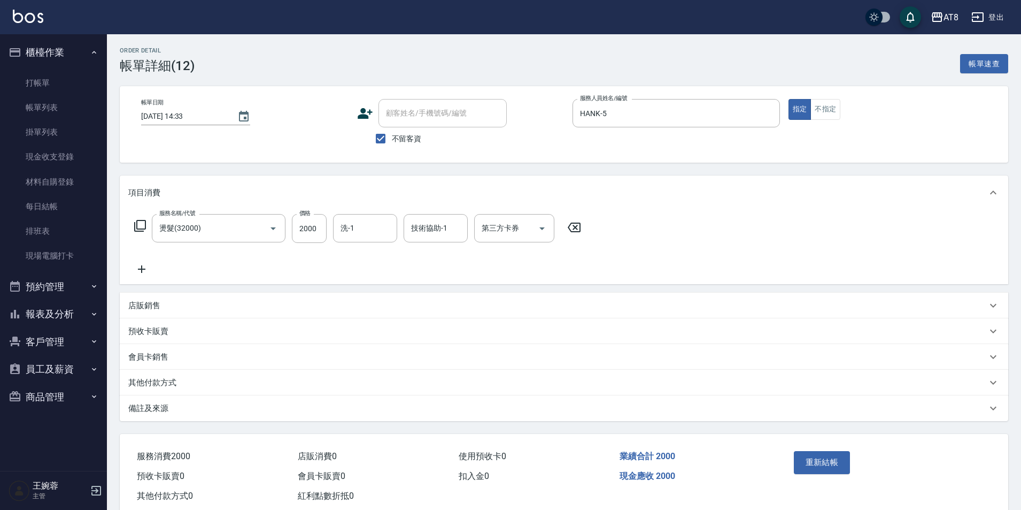
type input "燙髮(32000)"
click at [583, 234] on icon at bounding box center [574, 227] width 27 height 13
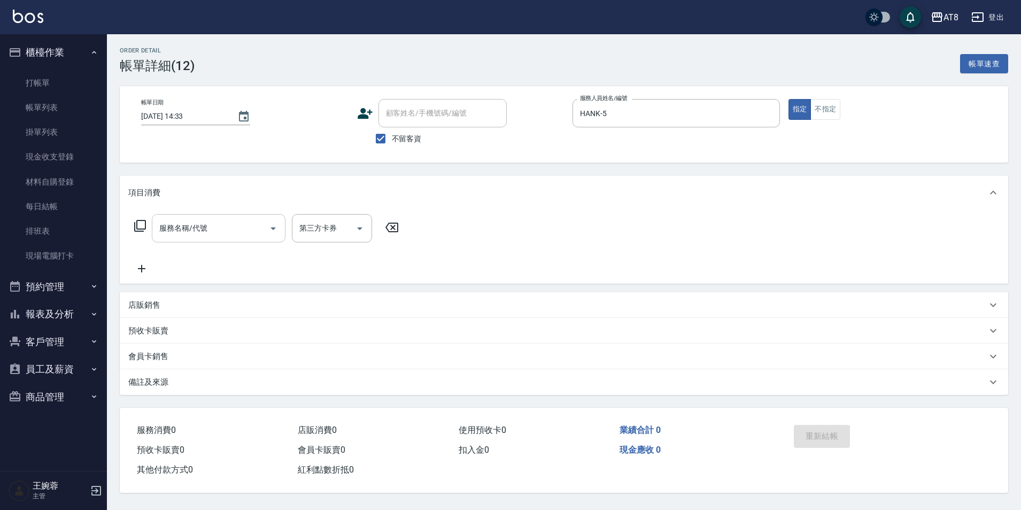
click at [260, 229] on input "服務名稱/代號" at bounding box center [211, 228] width 108 height 19
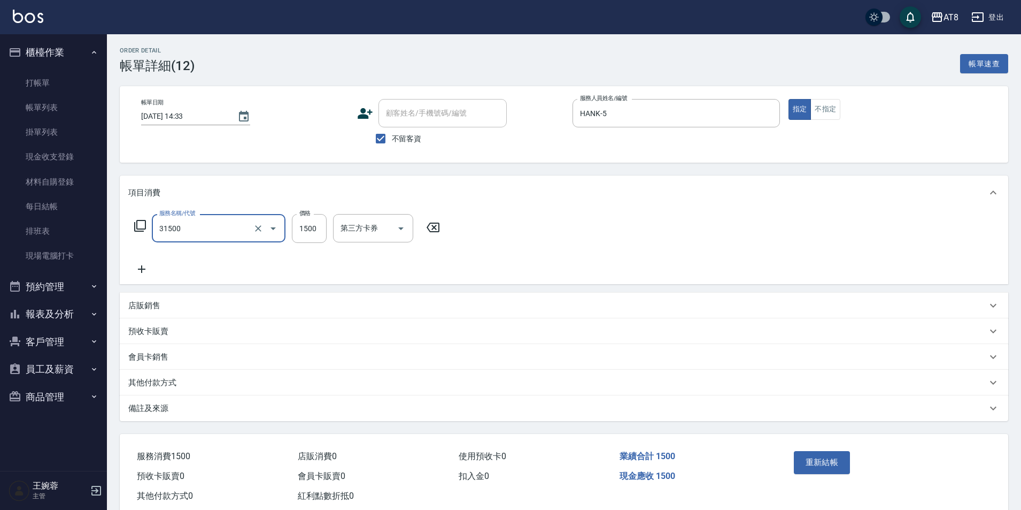
type input "燙髮(31500)"
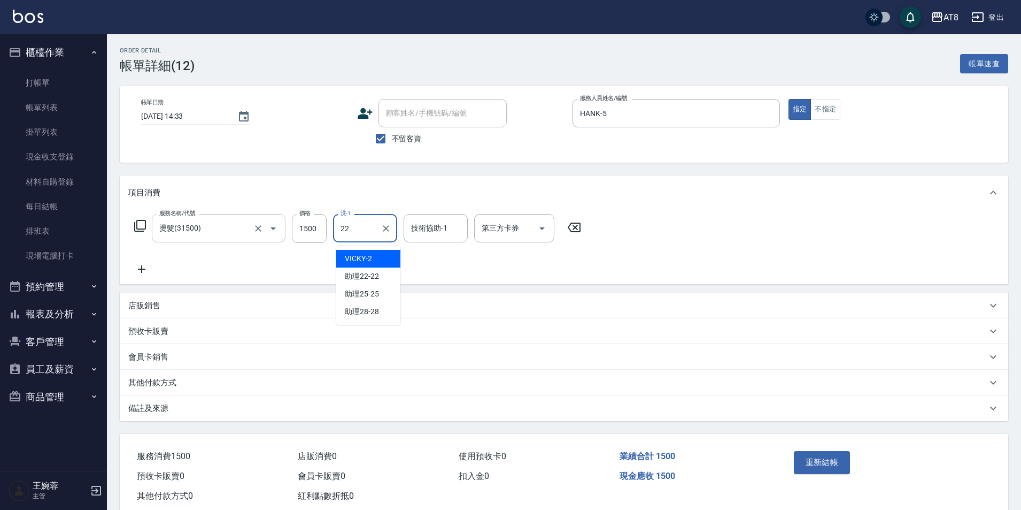
type input "助理22-22"
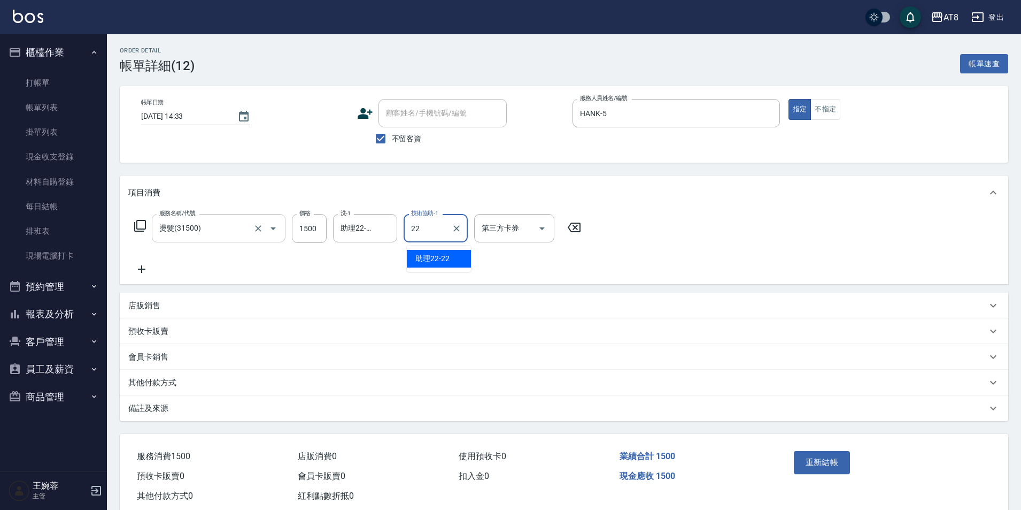
type input "助理22-22"
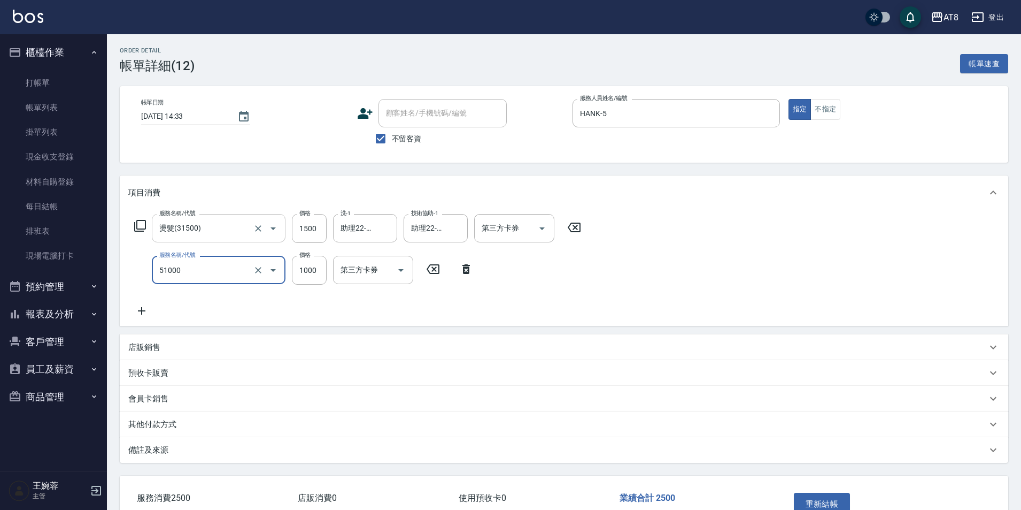
type input "酵素護髮(51000)"
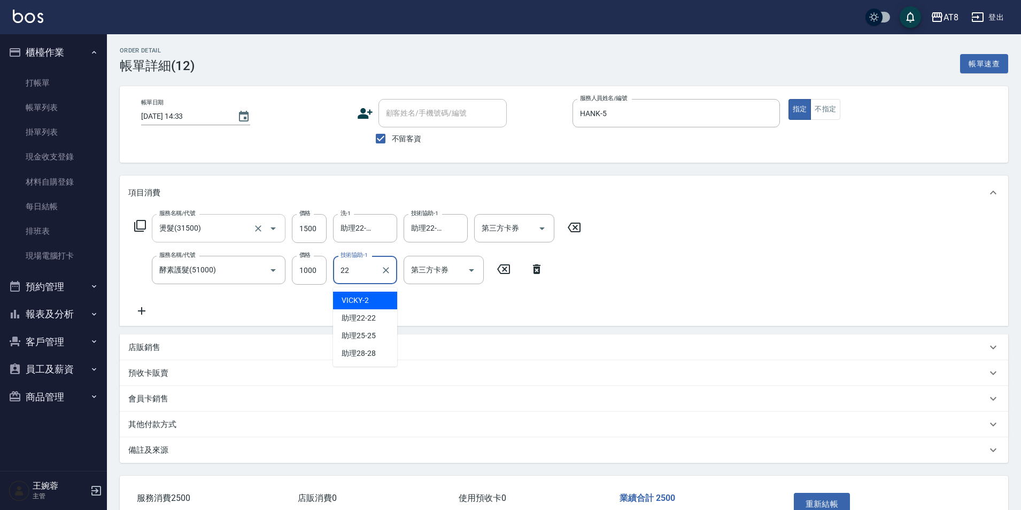
type input "助理22-22"
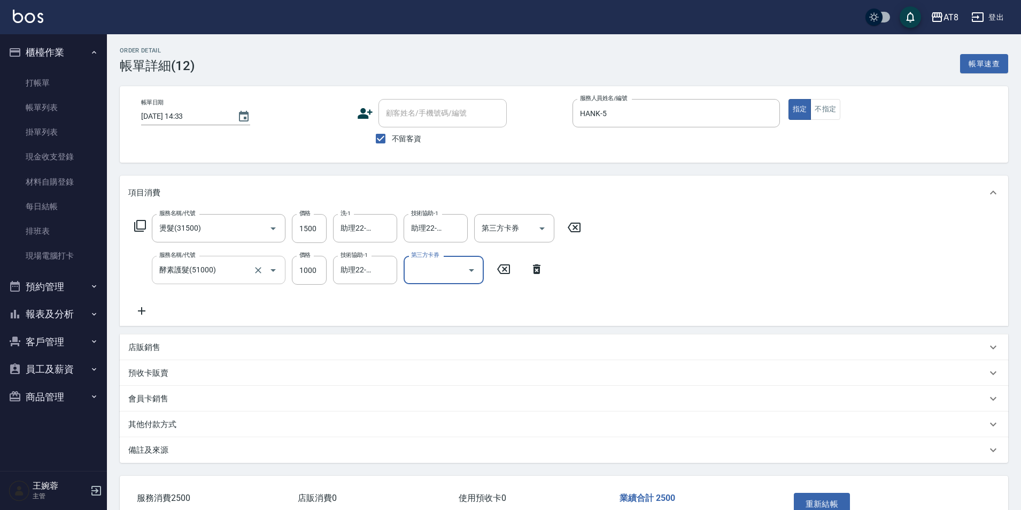
drag, startPoint x: 260, startPoint y: 229, endPoint x: 284, endPoint y: 267, distance: 45.1
drag, startPoint x: 284, startPoint y: 267, endPoint x: 846, endPoint y: 505, distance: 610.3
click at [846, 505] on button "重新結帳" at bounding box center [822, 503] width 57 height 22
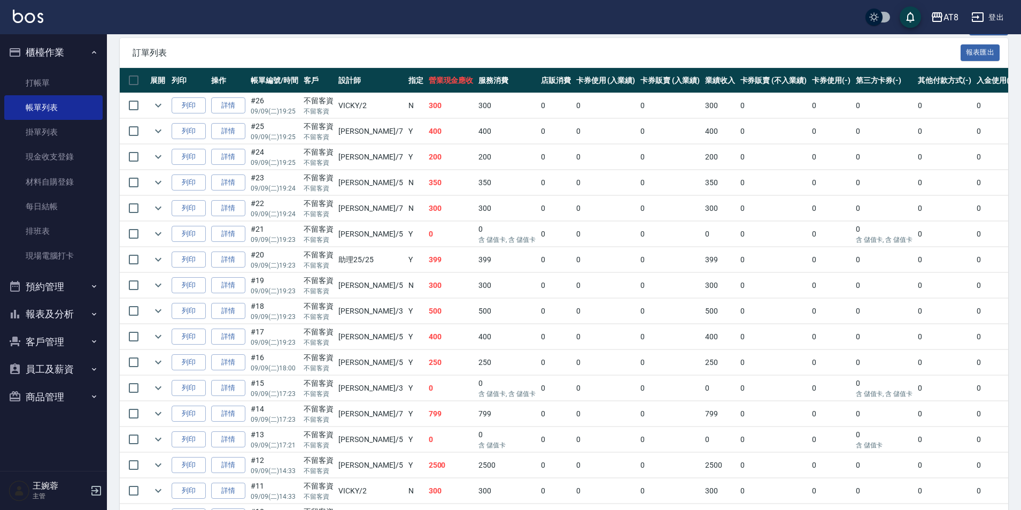
scroll to position [227, 0]
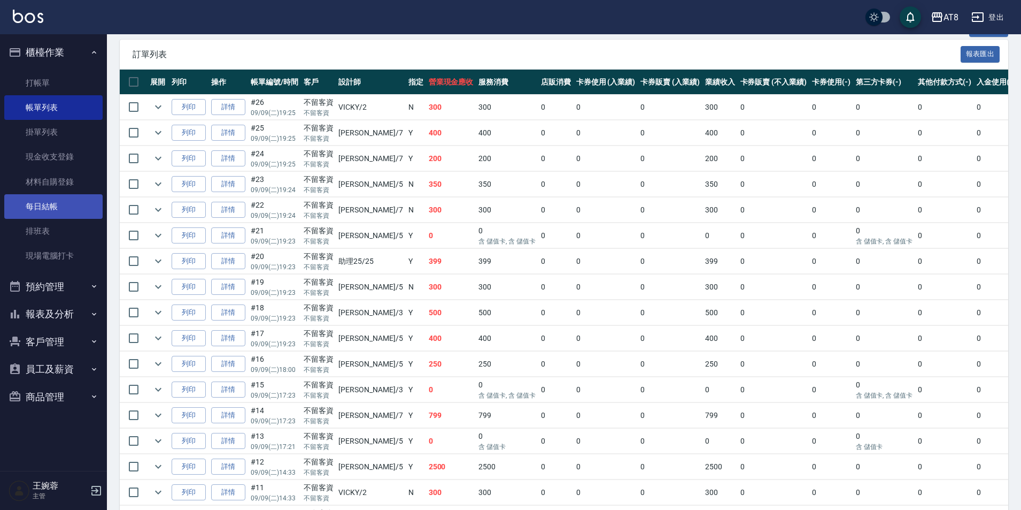
click at [37, 207] on link "每日結帳" at bounding box center [53, 206] width 98 height 25
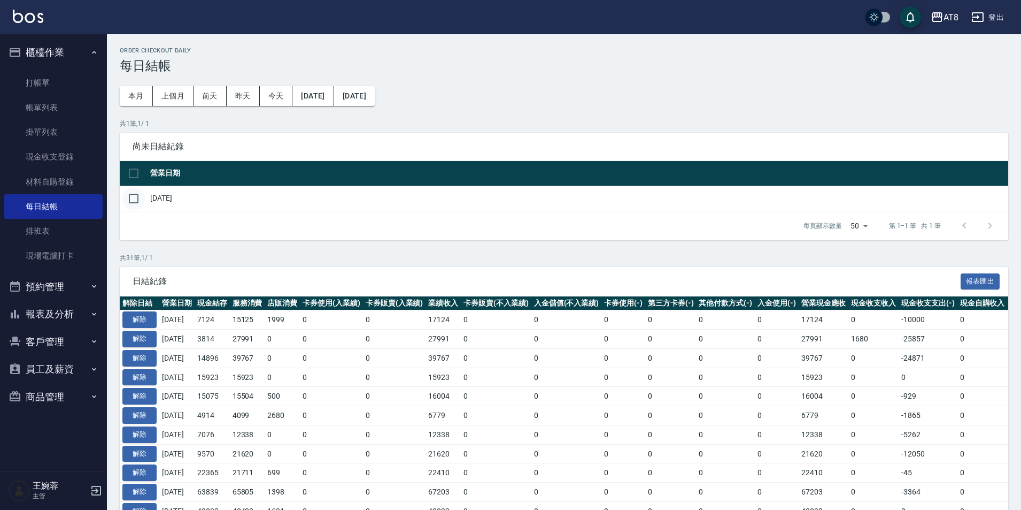
click at [135, 203] on input "checkbox" at bounding box center [133, 198] width 22 height 22
checkbox input "true"
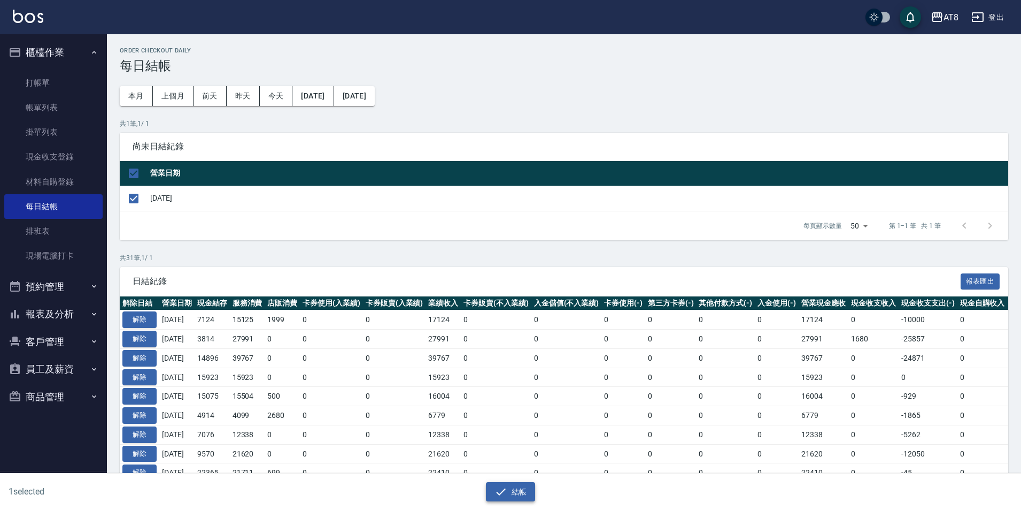
click at [519, 490] on button "結帳" at bounding box center [511, 492] width 50 height 20
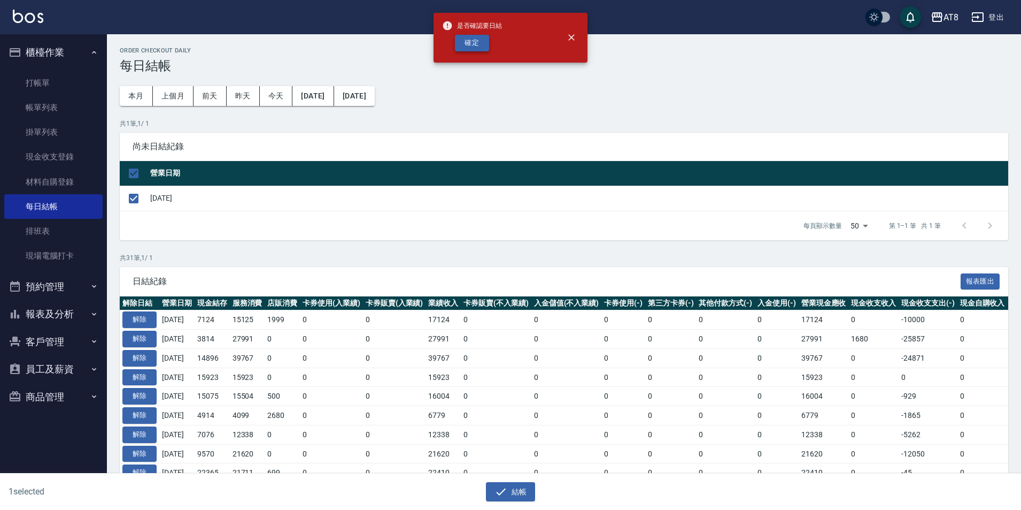
click at [461, 44] on button "確定" at bounding box center [472, 43] width 34 height 17
checkbox input "false"
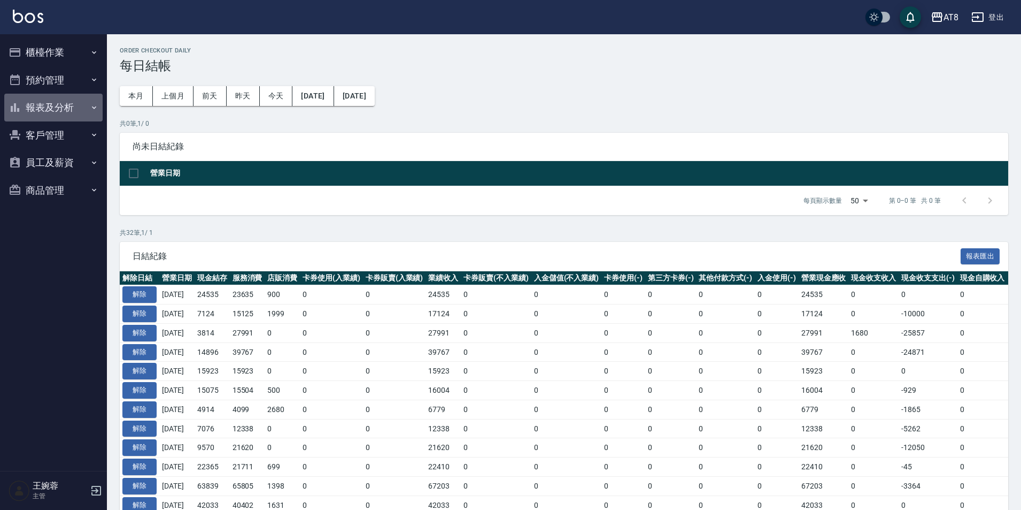
click at [49, 102] on button "報表及分析" at bounding box center [53, 108] width 98 height 28
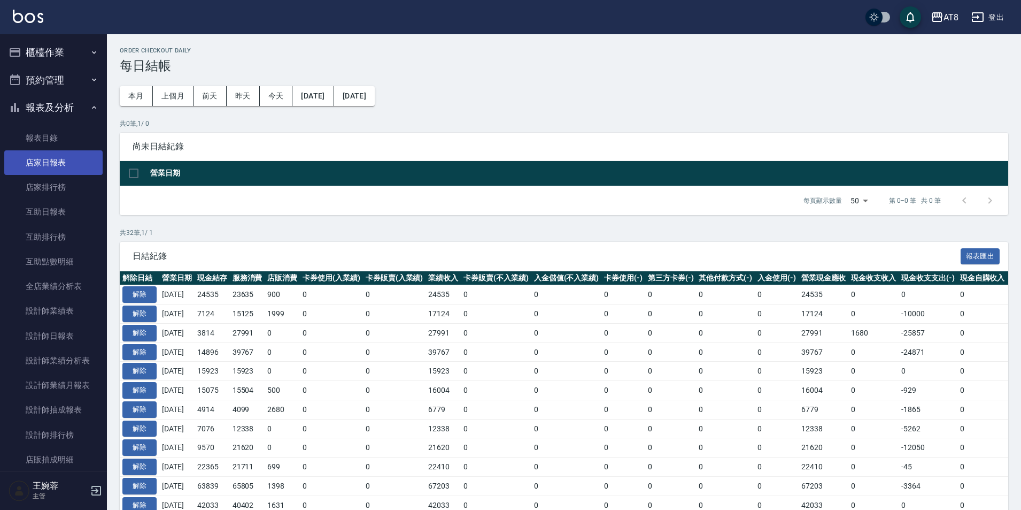
click at [51, 161] on link "店家日報表" at bounding box center [53, 162] width 98 height 25
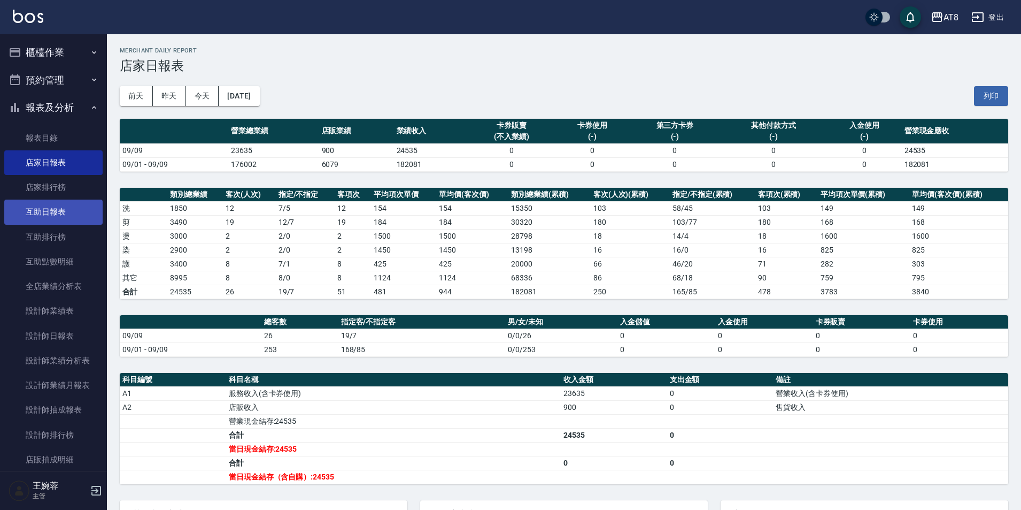
click at [30, 221] on link "互助日報表" at bounding box center [53, 211] width 98 height 25
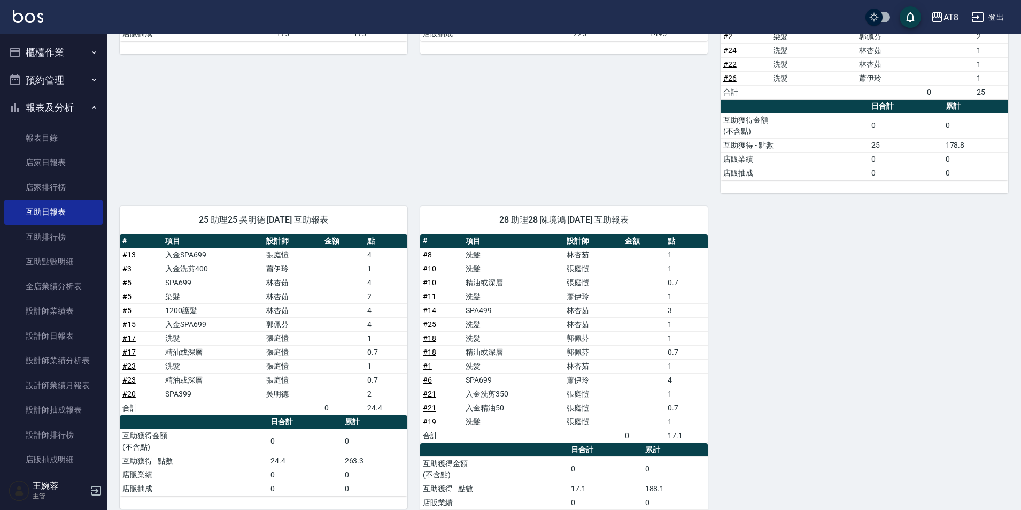
scroll to position [307, 0]
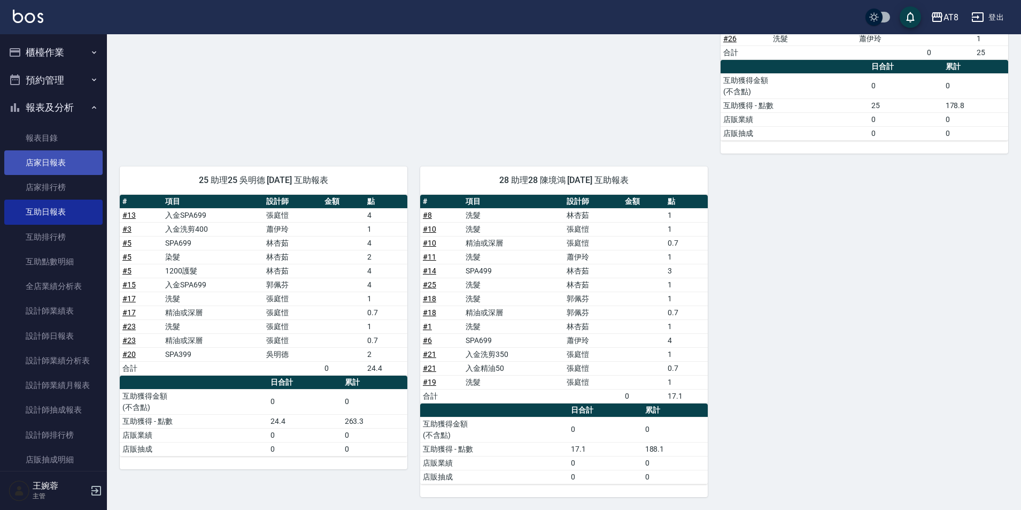
click at [49, 161] on link "店家日報表" at bounding box center [53, 162] width 98 height 25
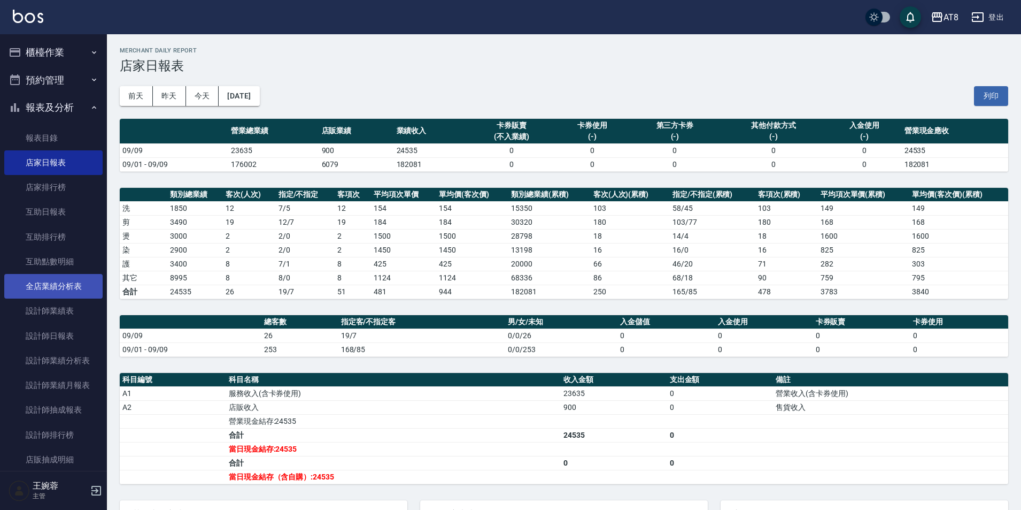
click at [70, 289] on link "全店業績分析表" at bounding box center [53, 286] width 98 height 25
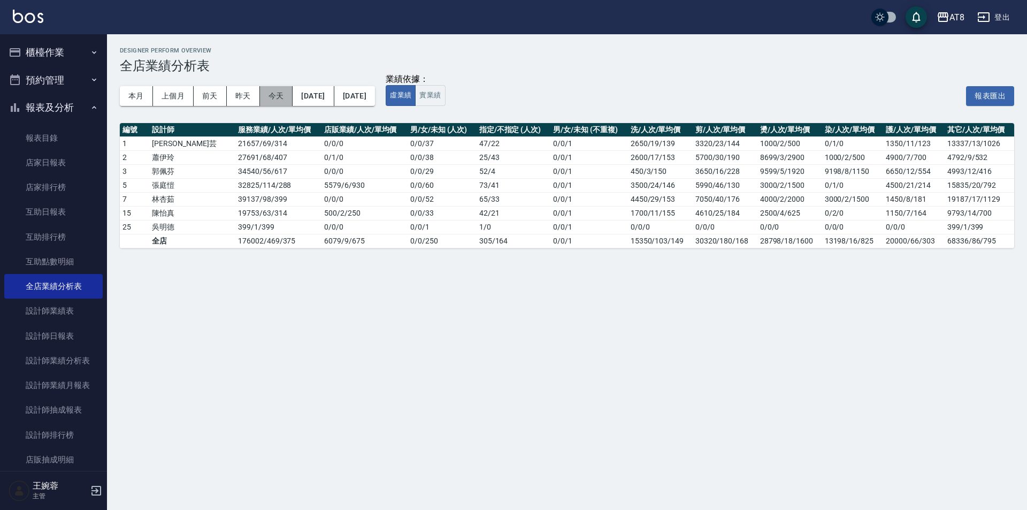
click at [281, 97] on button "今天" at bounding box center [276, 96] width 33 height 20
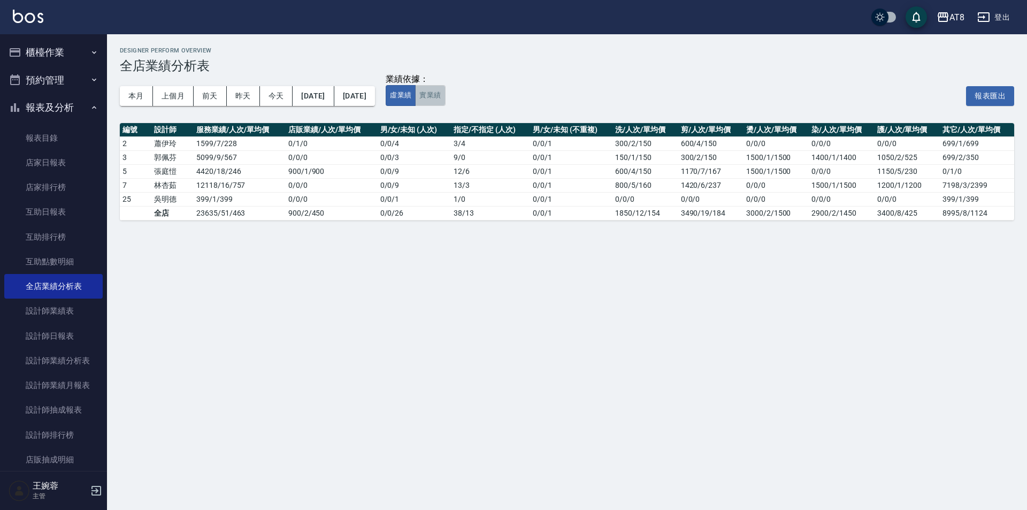
click at [445, 106] on button "實業績" at bounding box center [430, 95] width 30 height 21
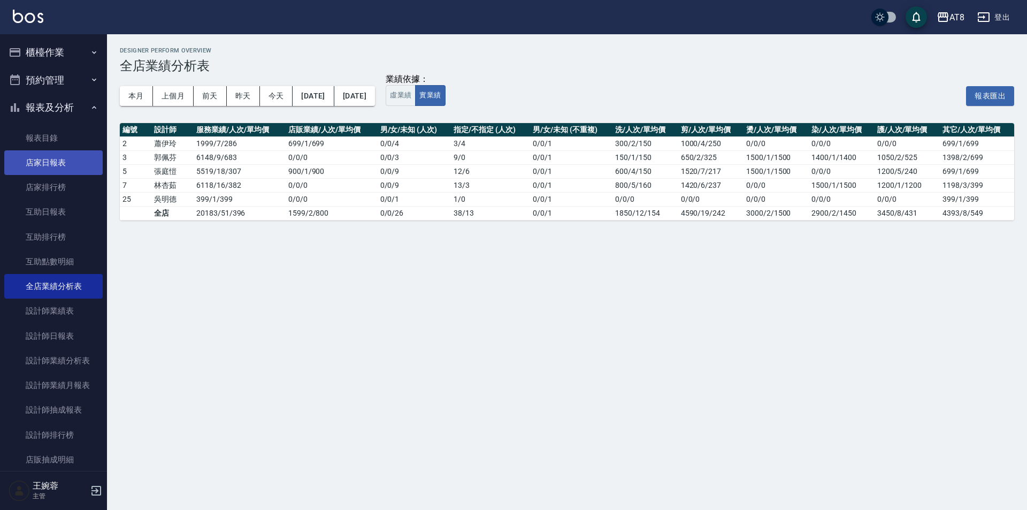
click at [57, 164] on link "店家日報表" at bounding box center [53, 162] width 98 height 25
